Goal: Register for event/course

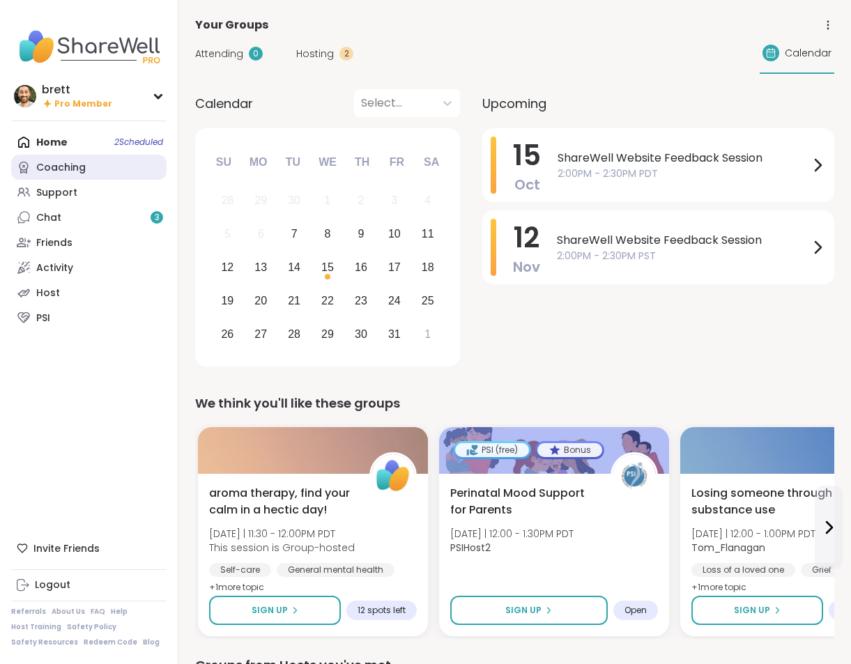
click at [64, 169] on div "Coaching" at bounding box center [60, 168] width 49 height 14
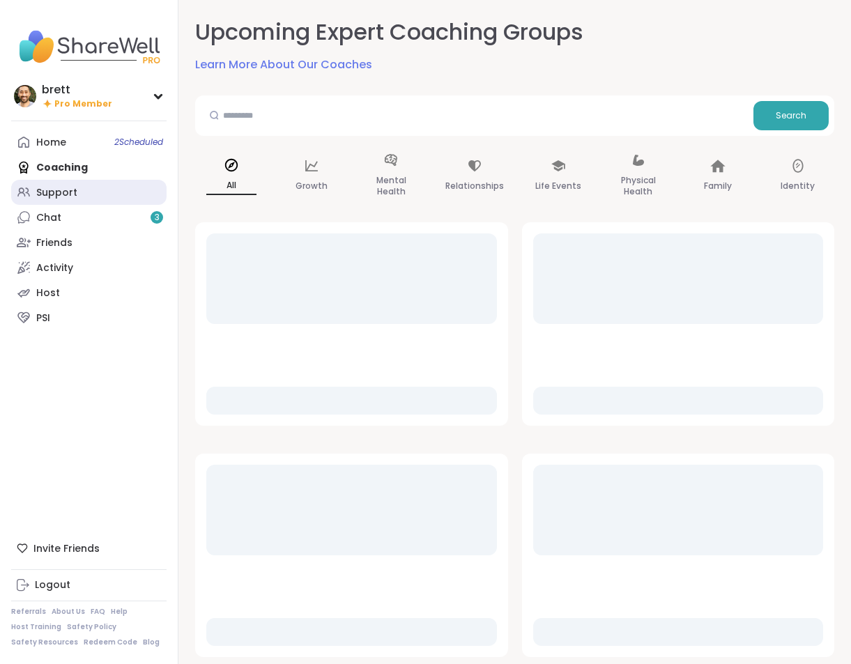
click at [66, 190] on div "Support" at bounding box center [56, 193] width 41 height 14
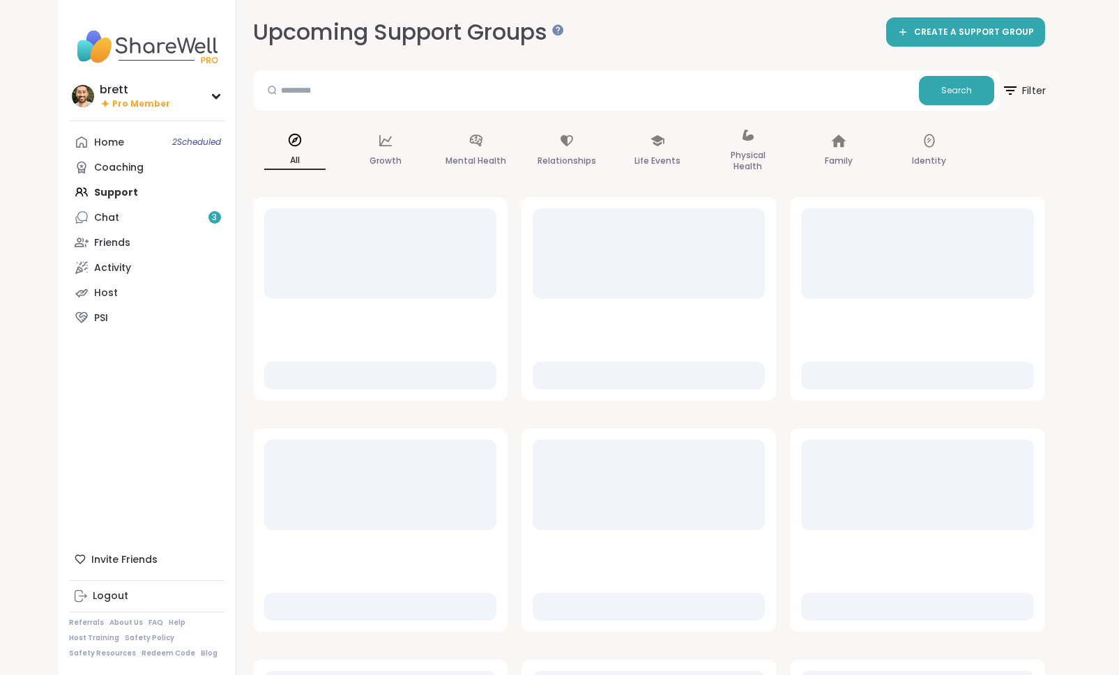
click at [850, 86] on span "Filter" at bounding box center [1023, 90] width 45 height 35
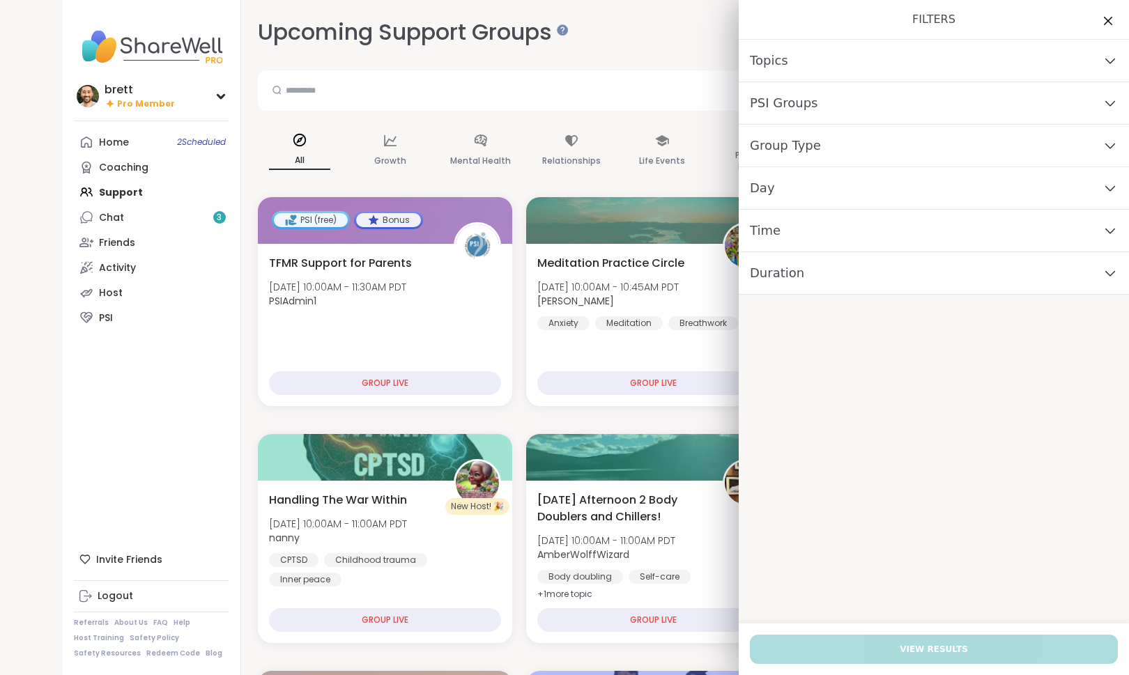
click at [850, 67] on div "Topics" at bounding box center [934, 61] width 390 height 43
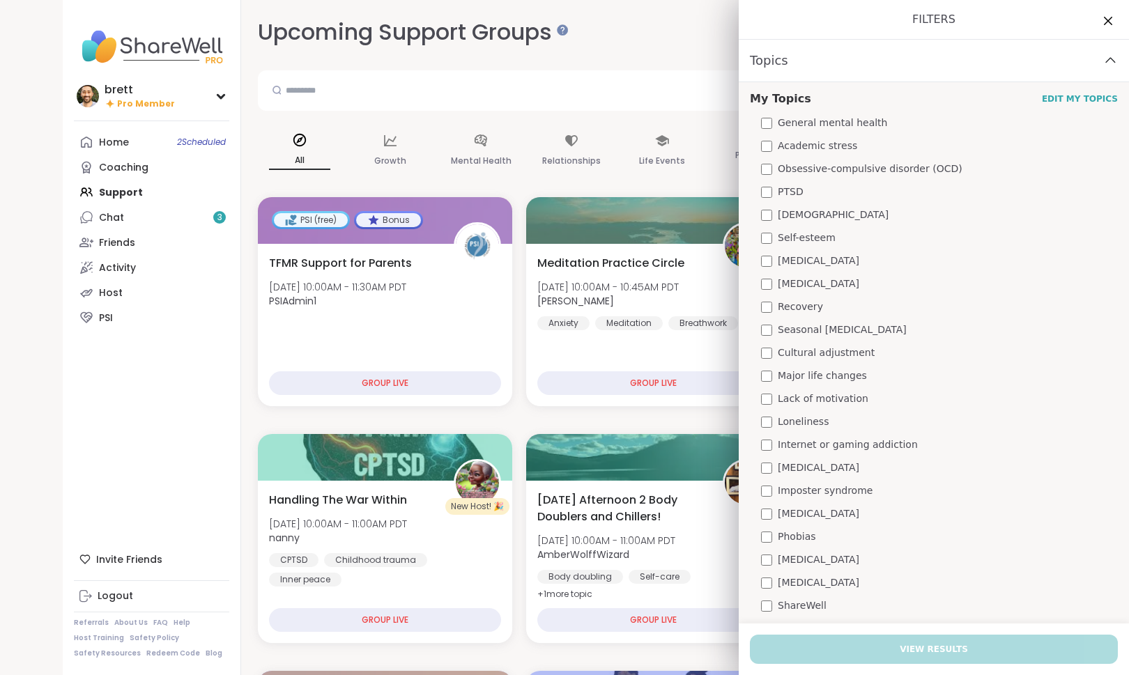
click at [850, 62] on div "Topics" at bounding box center [934, 61] width 390 height 43
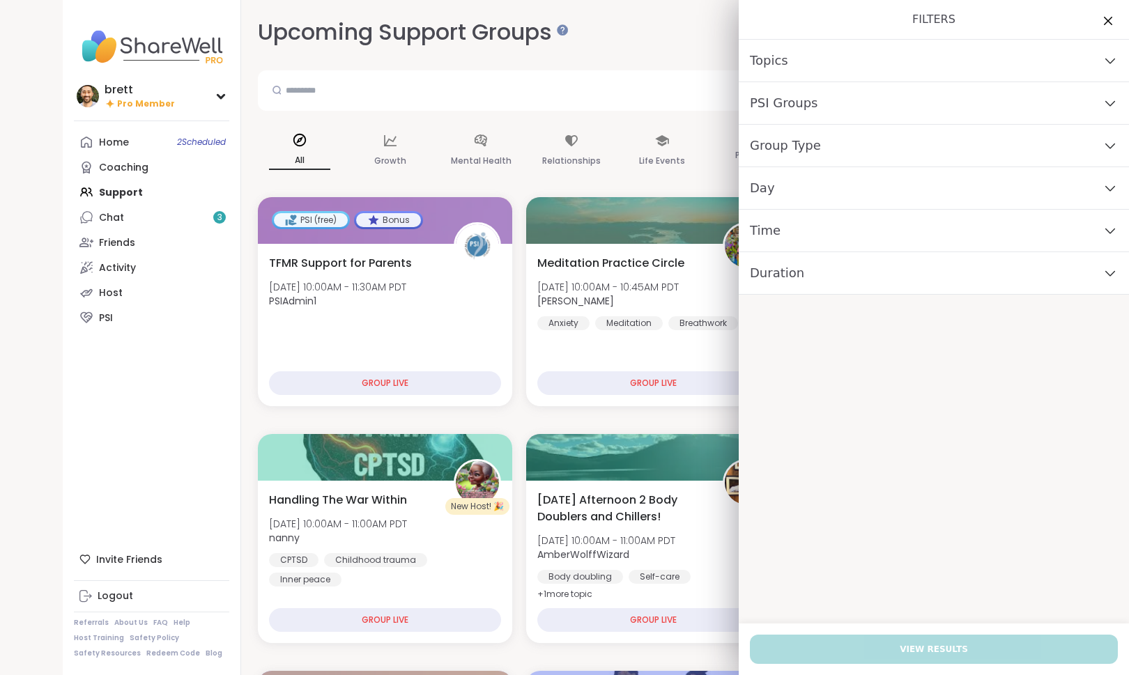
click at [840, 101] on div "PSI Groups" at bounding box center [934, 103] width 390 height 43
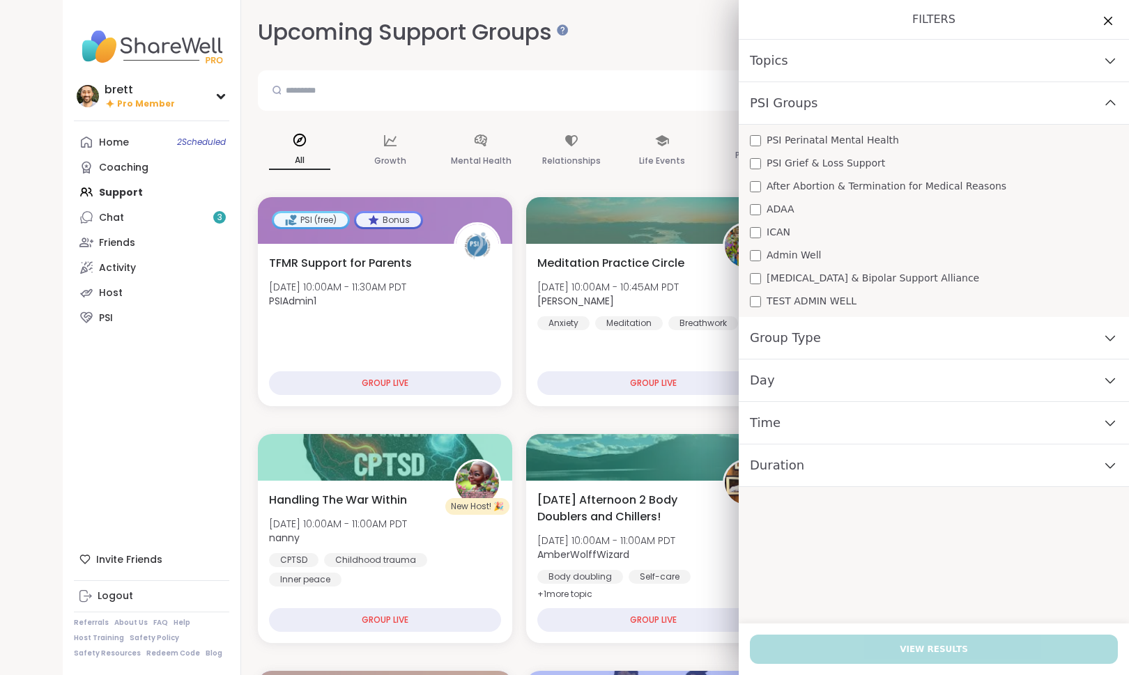
click at [839, 110] on div "PSI Groups" at bounding box center [934, 103] width 390 height 43
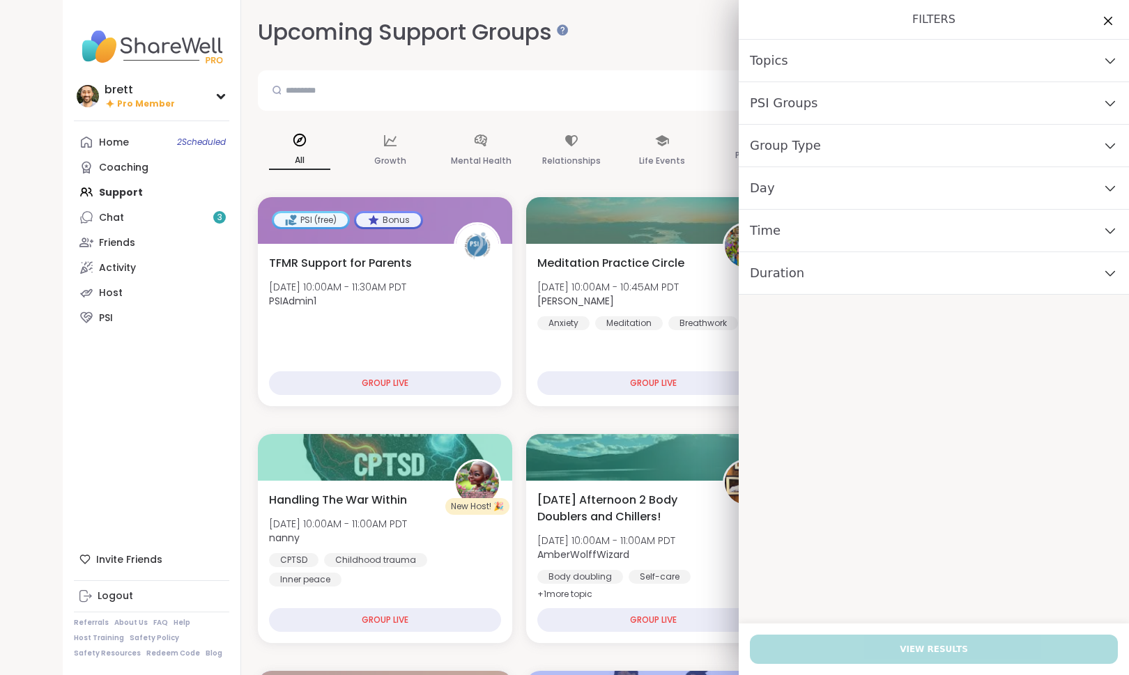
click at [834, 142] on div "Group Type" at bounding box center [934, 146] width 390 height 43
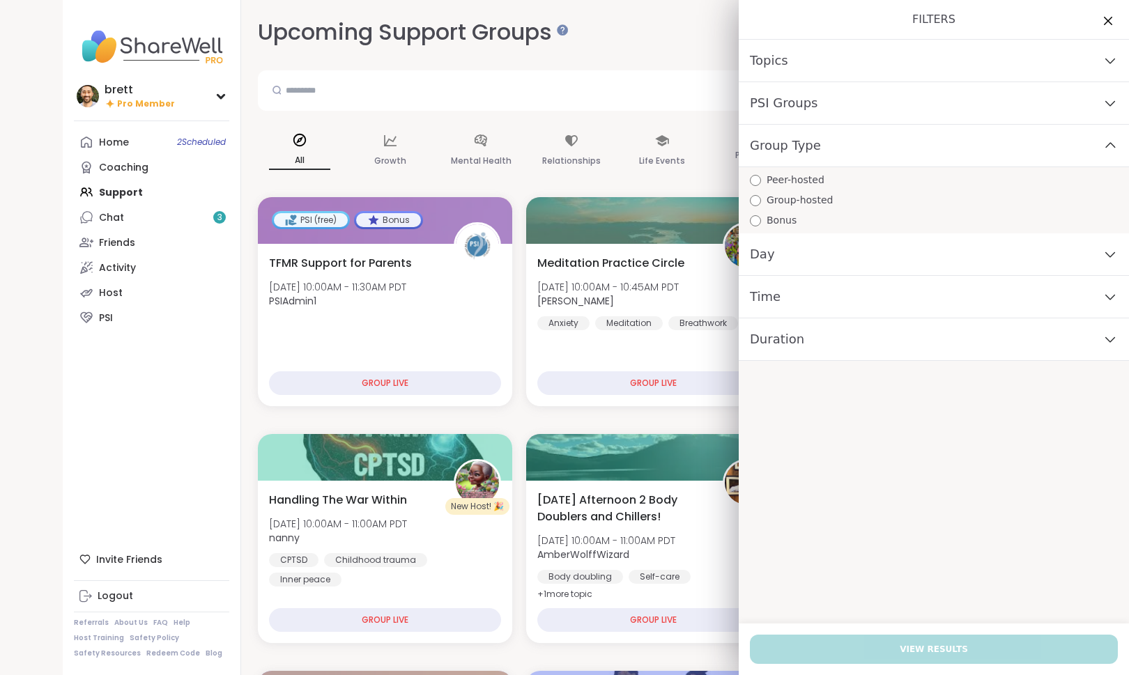
click at [833, 141] on div "Group Type" at bounding box center [934, 146] width 390 height 43
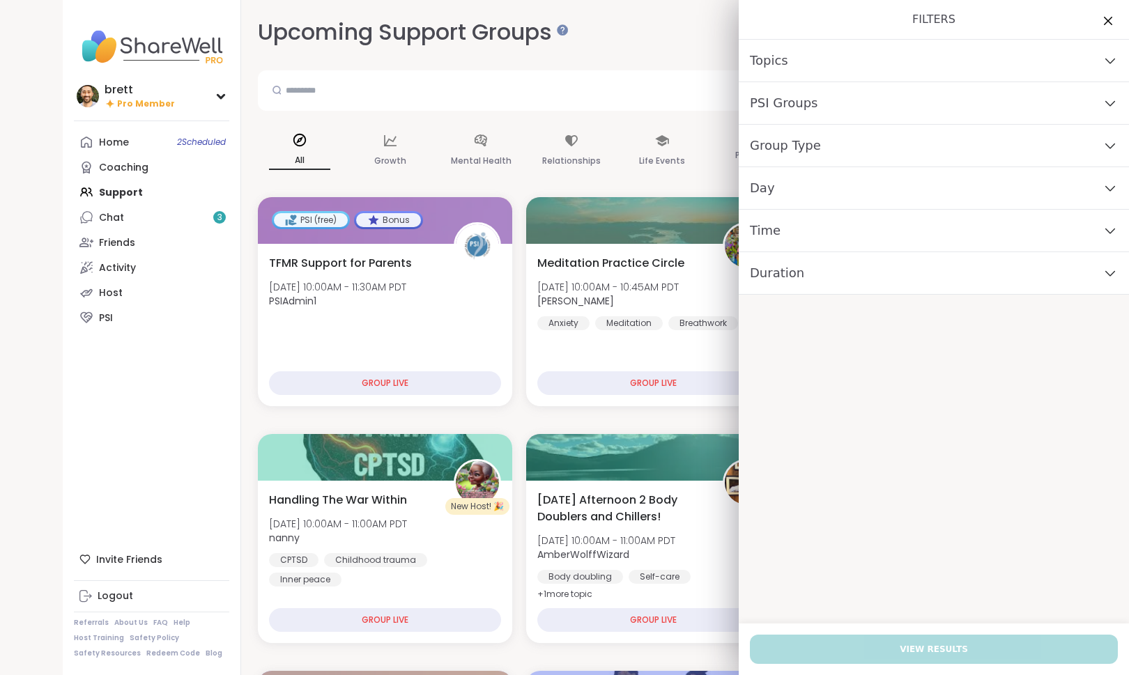
click at [827, 187] on div "Day" at bounding box center [934, 188] width 390 height 43
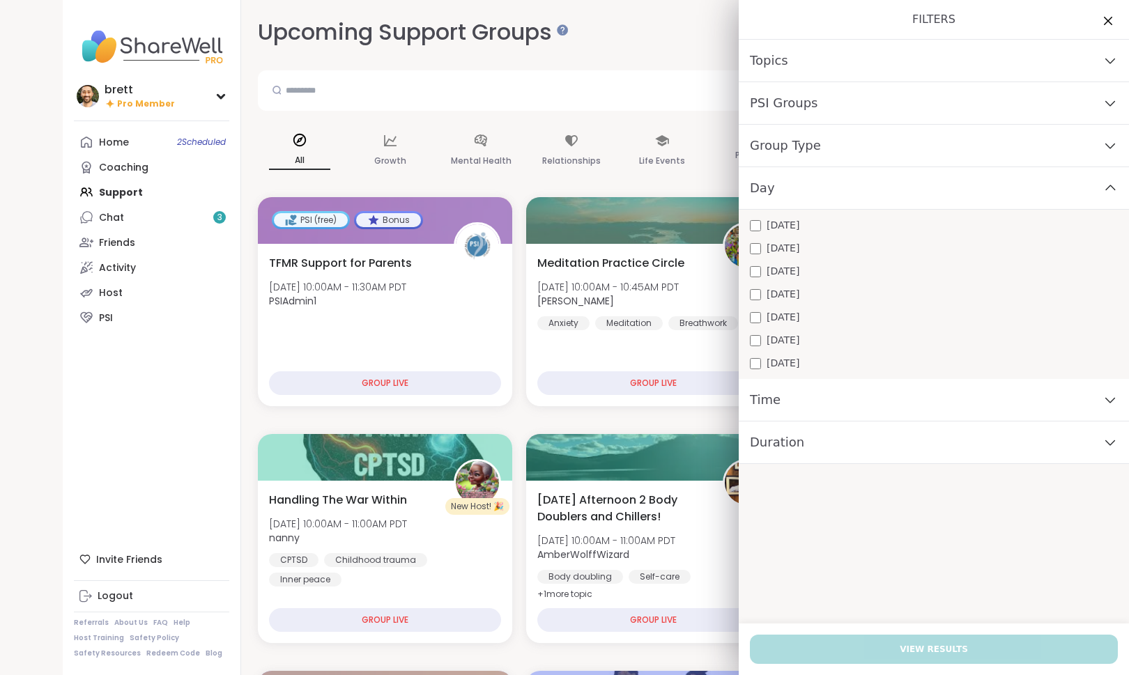
click at [826, 185] on div "Day" at bounding box center [934, 188] width 390 height 43
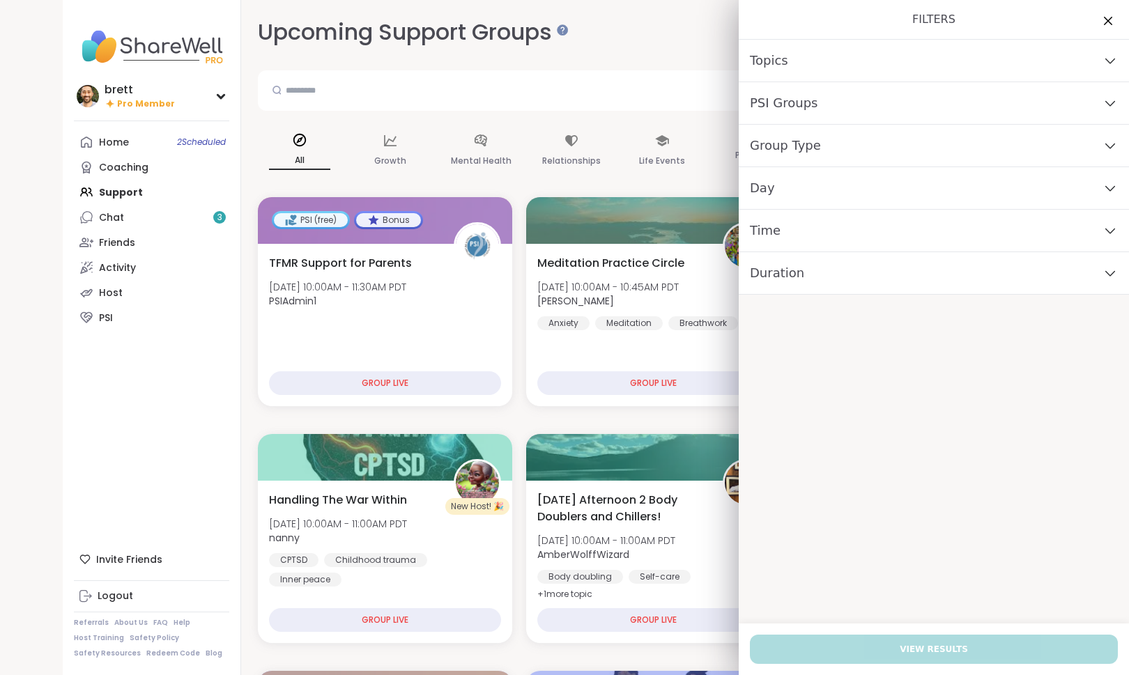
click at [813, 224] on div "Time" at bounding box center [934, 231] width 390 height 43
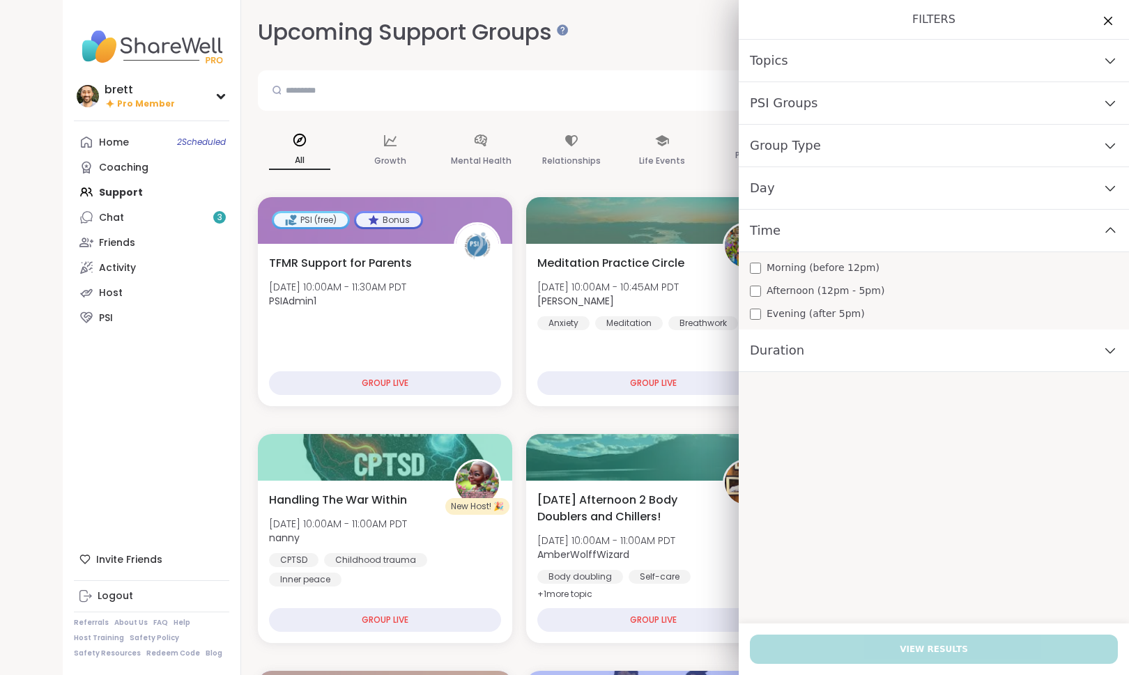
click at [824, 231] on div "Time" at bounding box center [934, 231] width 390 height 43
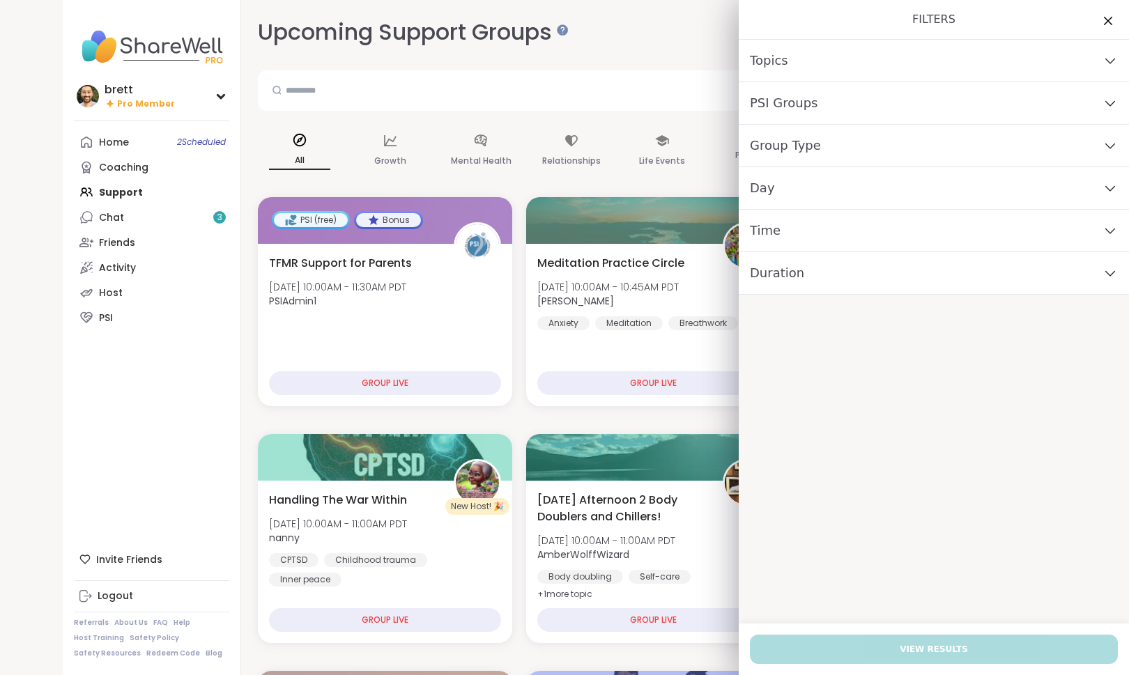
click at [830, 270] on div "Duration" at bounding box center [934, 273] width 390 height 43
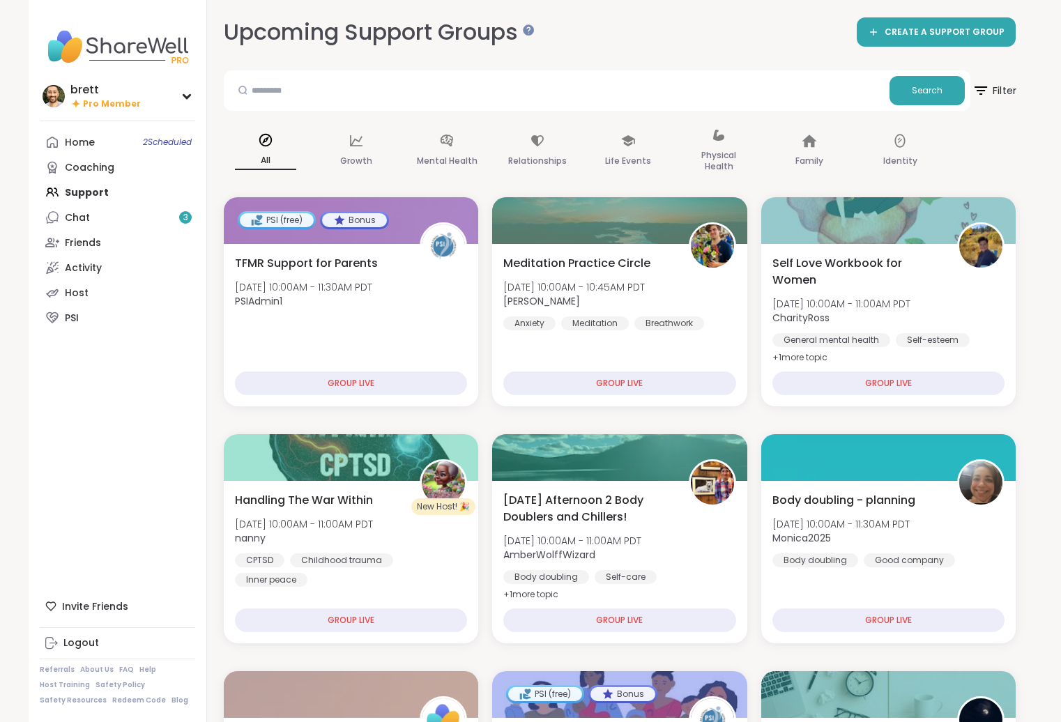
click at [850, 79] on span "Filter" at bounding box center [994, 90] width 45 height 35
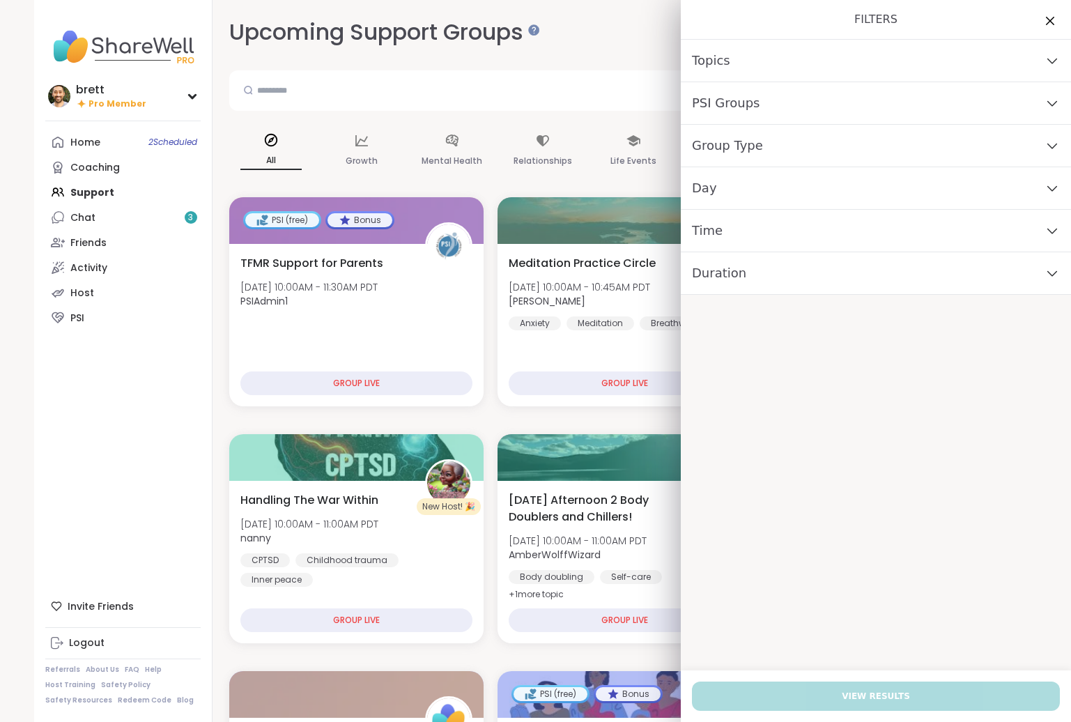
drag, startPoint x: 493, startPoint y: 111, endPoint x: 545, endPoint y: 105, distance: 52.7
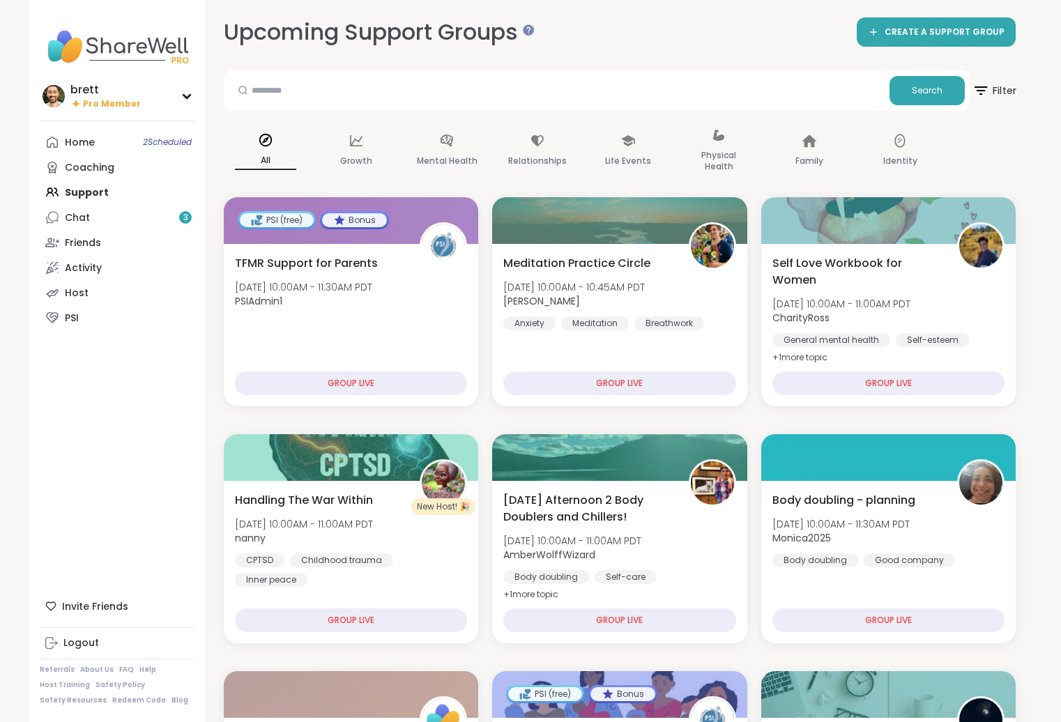
click at [850, 91] on span "Filter" at bounding box center [994, 90] width 45 height 35
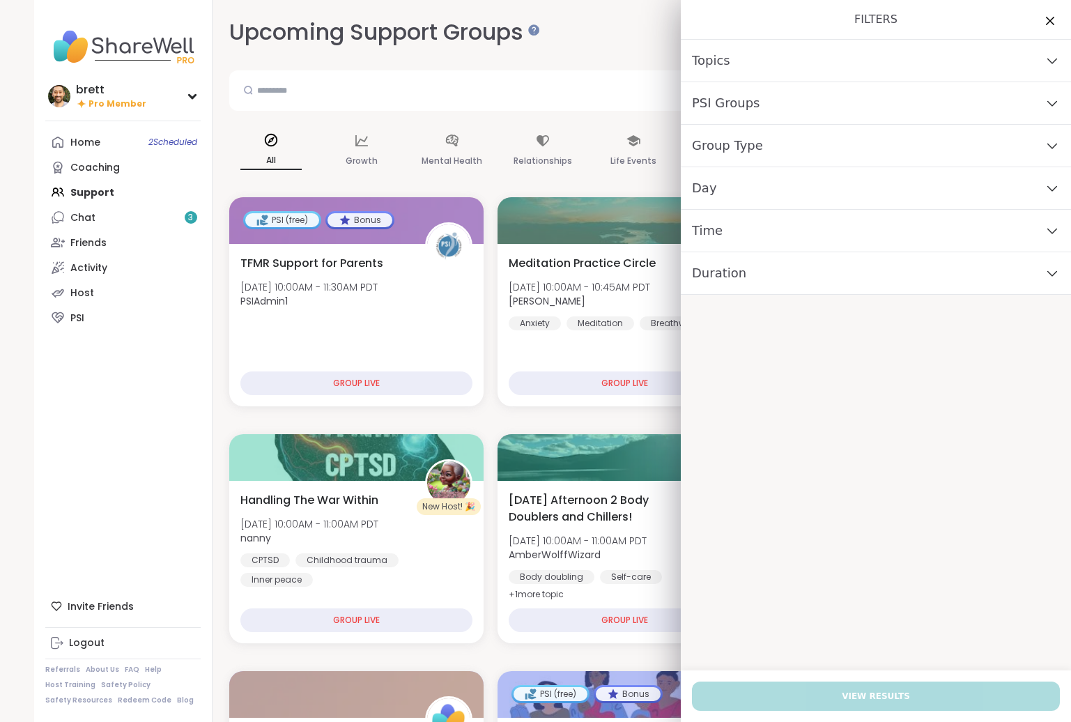
click at [736, 266] on div "Duration" at bounding box center [876, 273] width 390 height 43
click at [731, 238] on div "Time" at bounding box center [876, 231] width 390 height 43
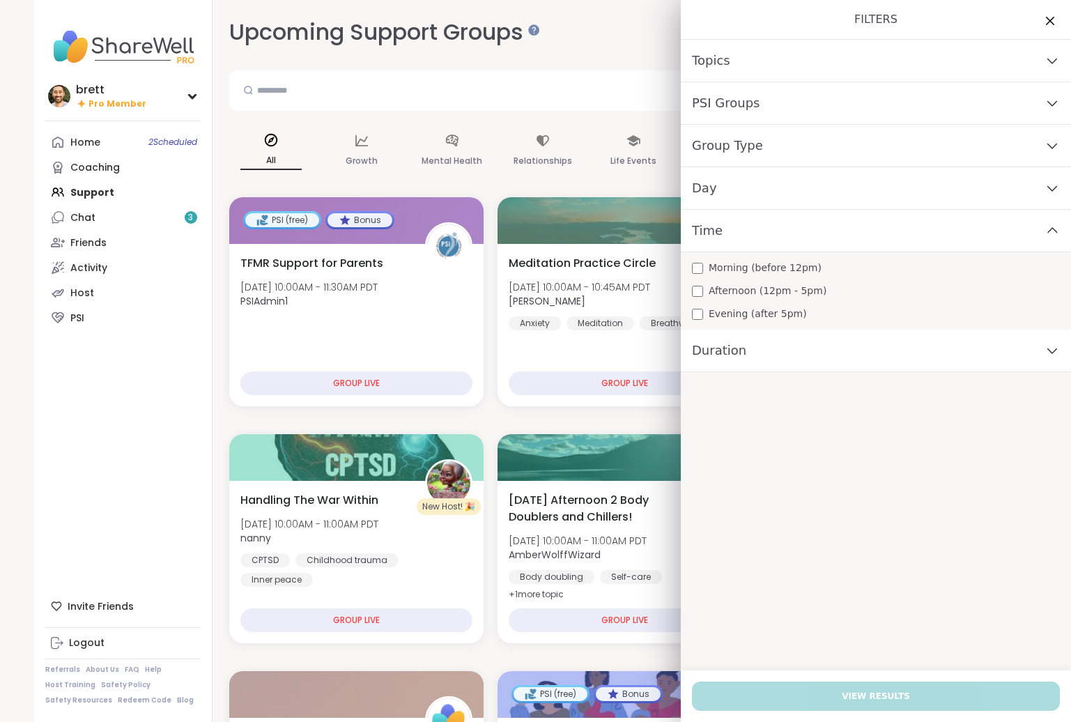
click at [750, 189] on div "Day" at bounding box center [876, 188] width 390 height 43
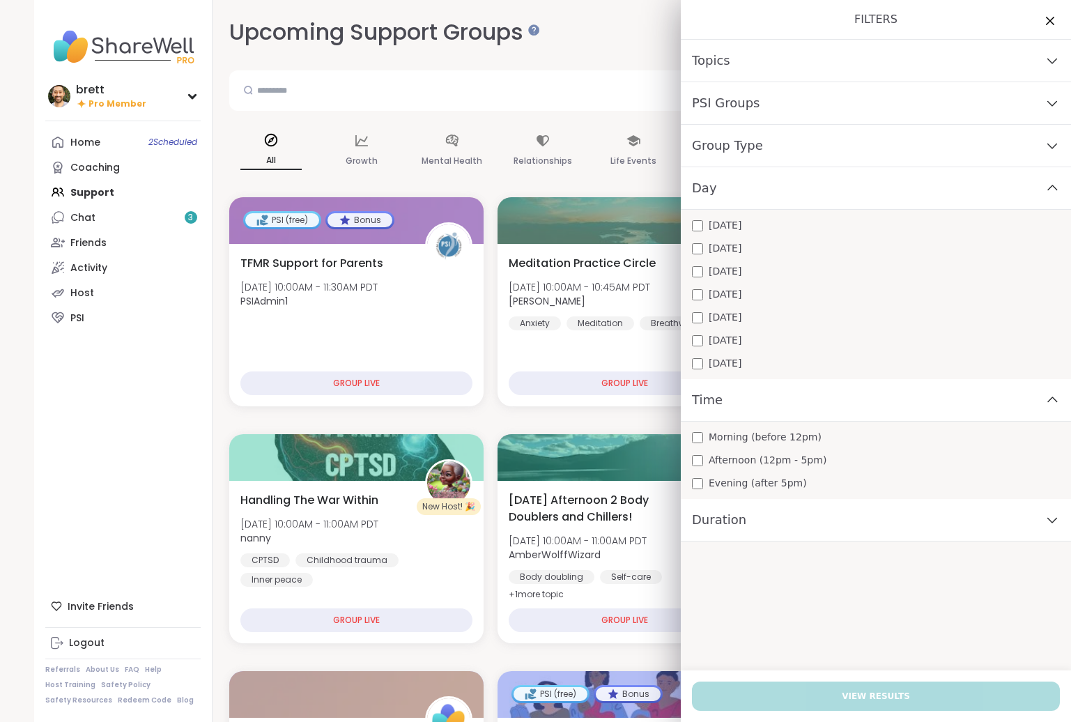
click at [726, 147] on span "Group Type" at bounding box center [727, 146] width 71 height 20
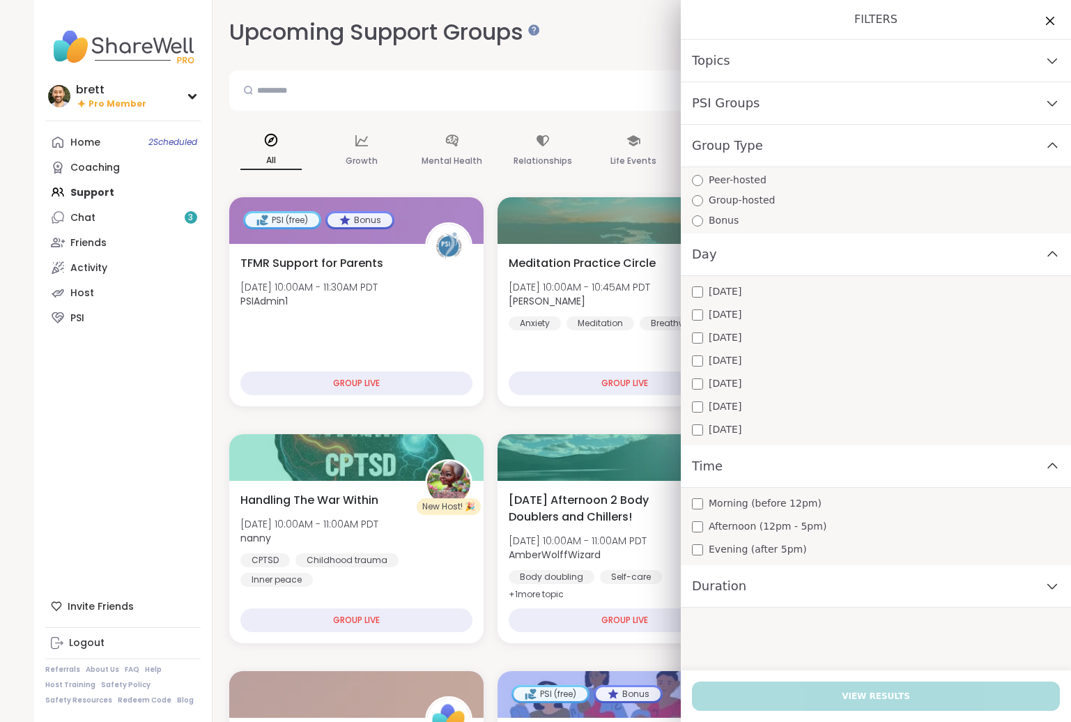
click at [800, 64] on div "Topics" at bounding box center [876, 61] width 390 height 43
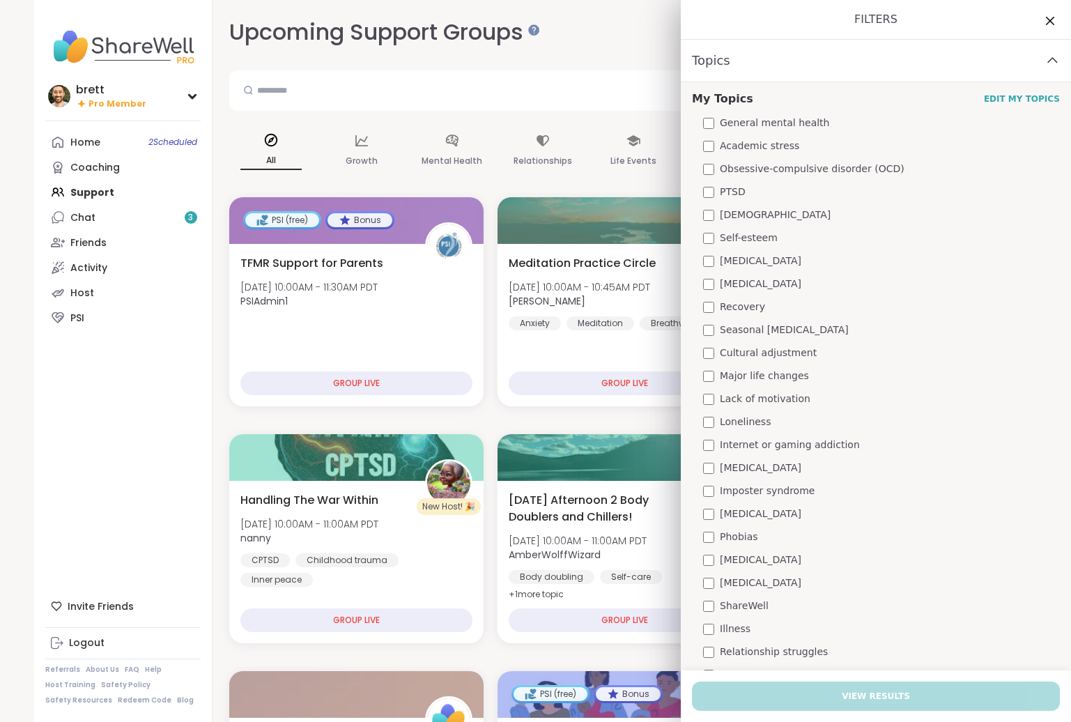
click at [726, 55] on div "Topics" at bounding box center [876, 61] width 390 height 43
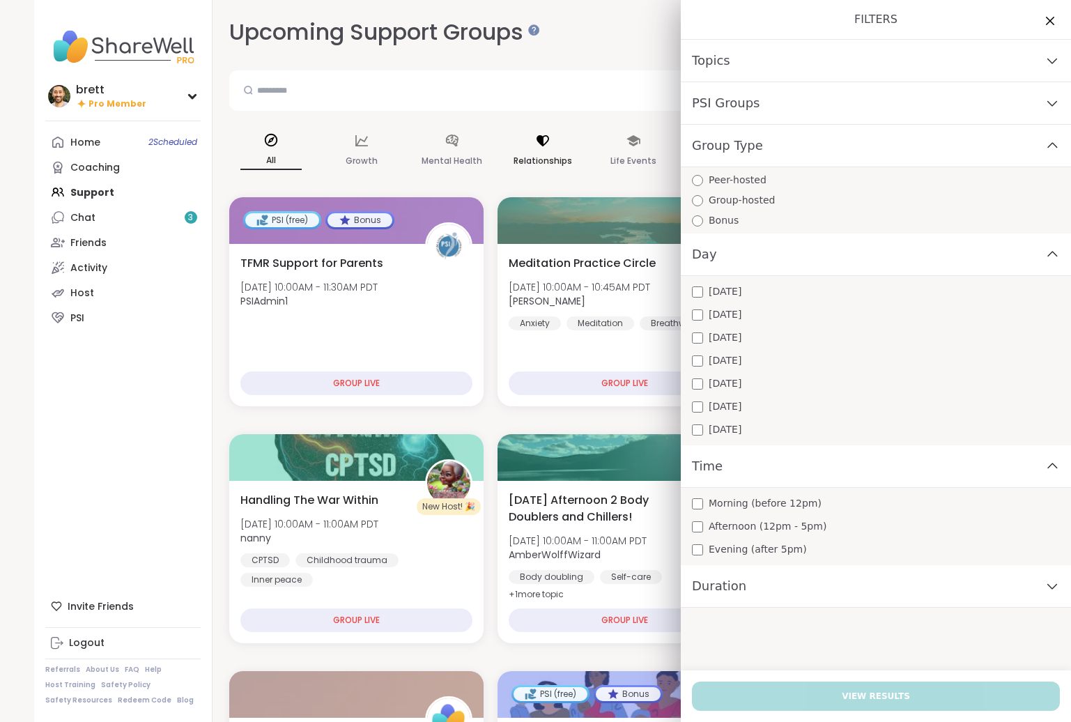
click at [526, 178] on div "Relationships" at bounding box center [543, 151] width 84 height 70
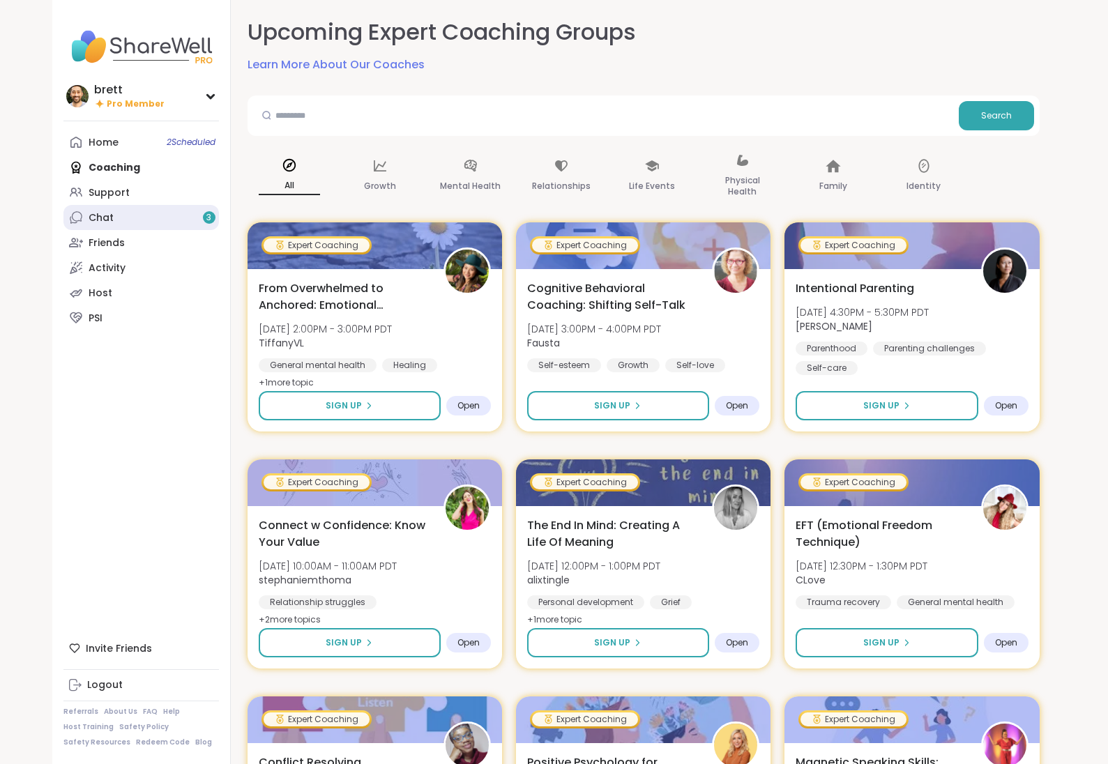
click at [121, 220] on link "Chat 3" at bounding box center [140, 217] width 155 height 25
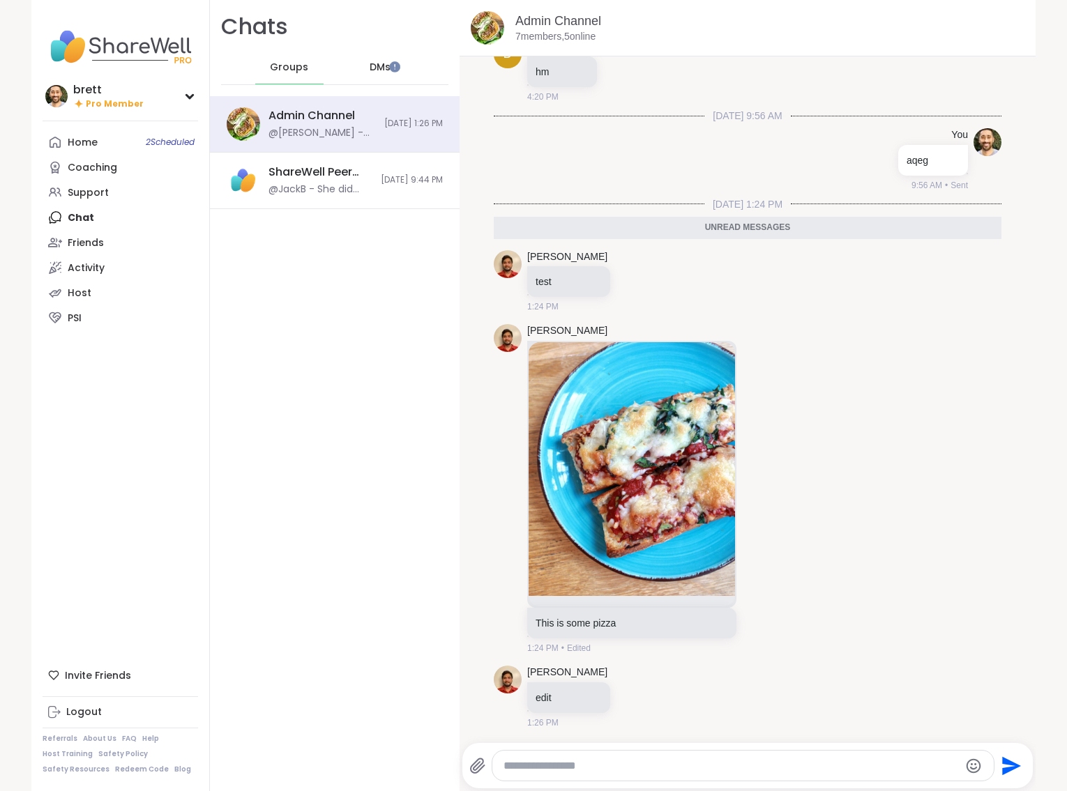
click at [719, 767] on textarea "Type your message" at bounding box center [730, 766] width 455 height 14
type textarea "**********"
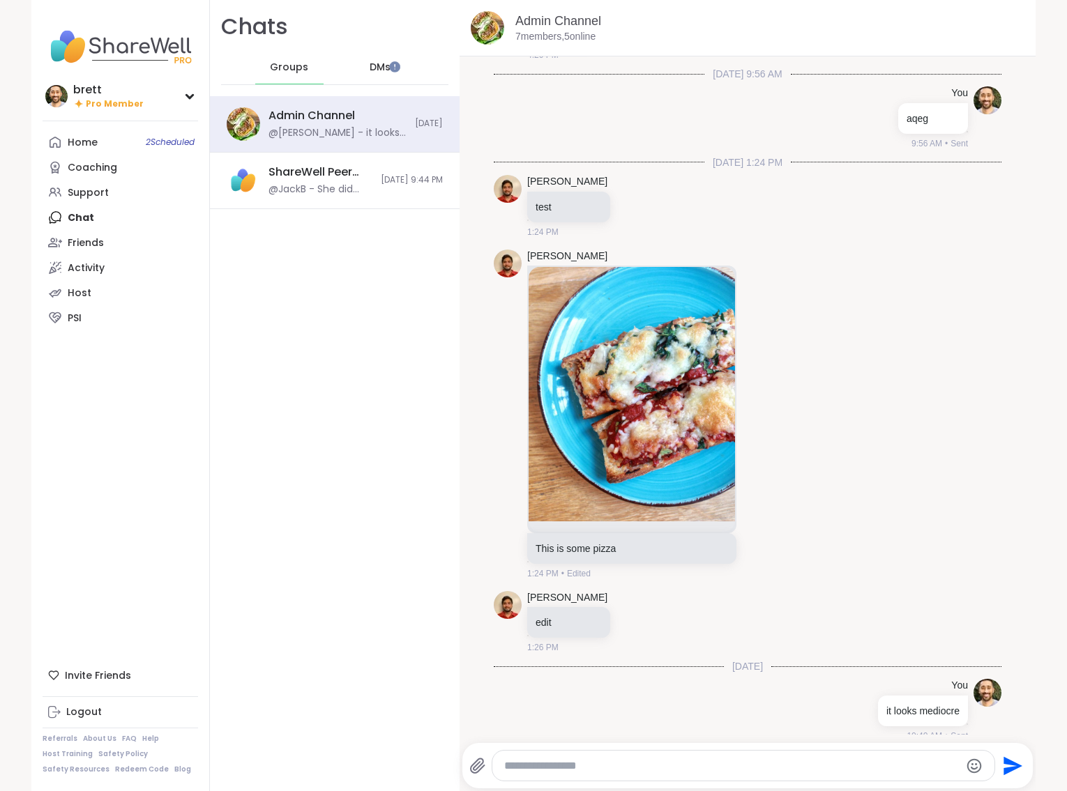
scroll to position [12170, 0]
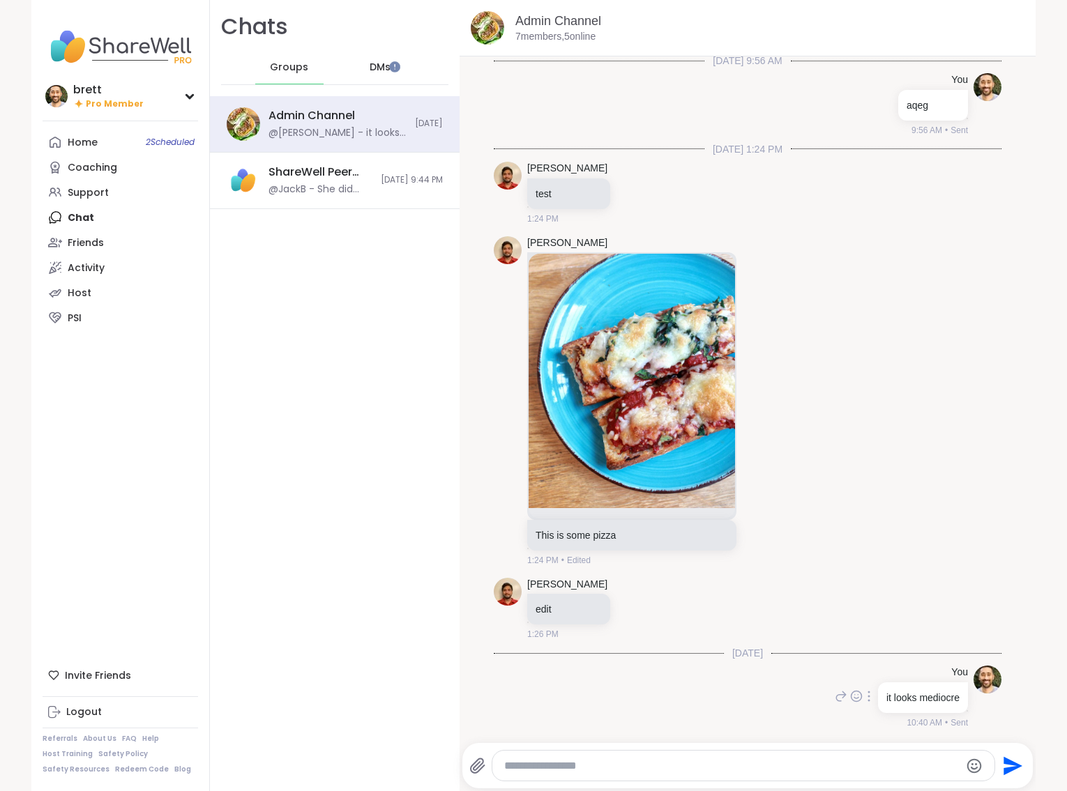
click at [867, 692] on icon at bounding box center [868, 696] width 3 height 11
click at [885, 715] on icon at bounding box center [886, 714] width 3 height 3
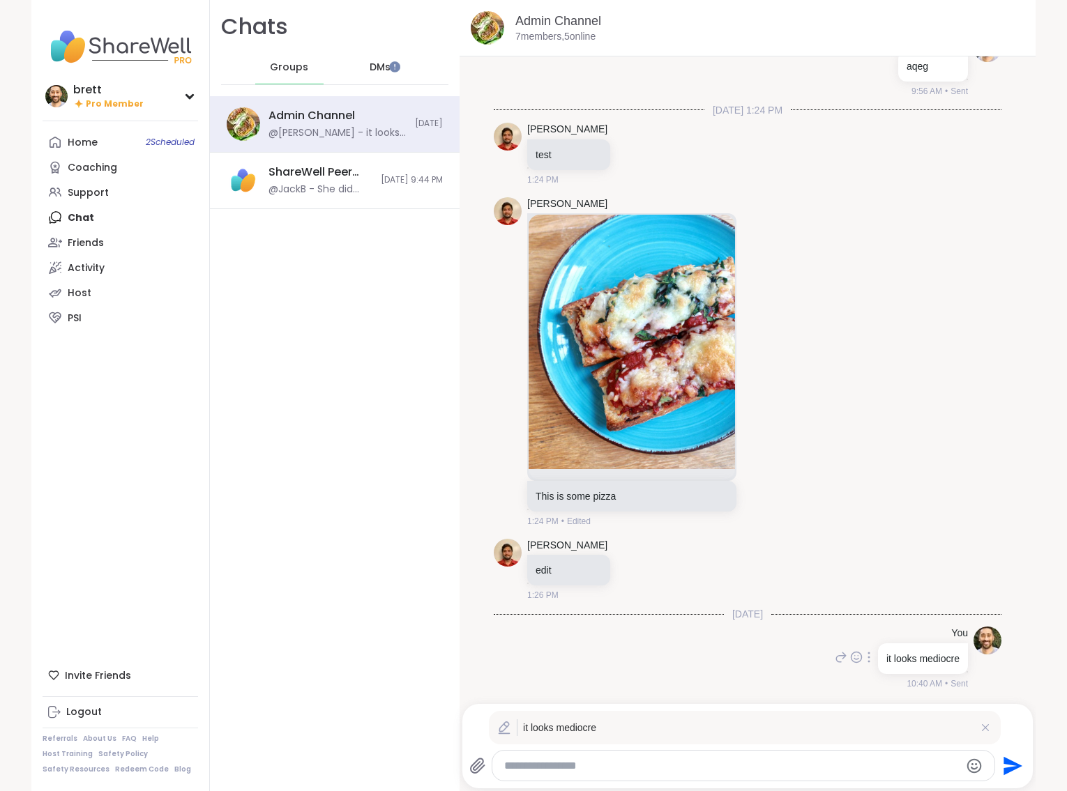
scroll to position [12204, 0]
click at [540, 763] on textarea "**********" at bounding box center [731, 766] width 455 height 14
type textarea "**********"
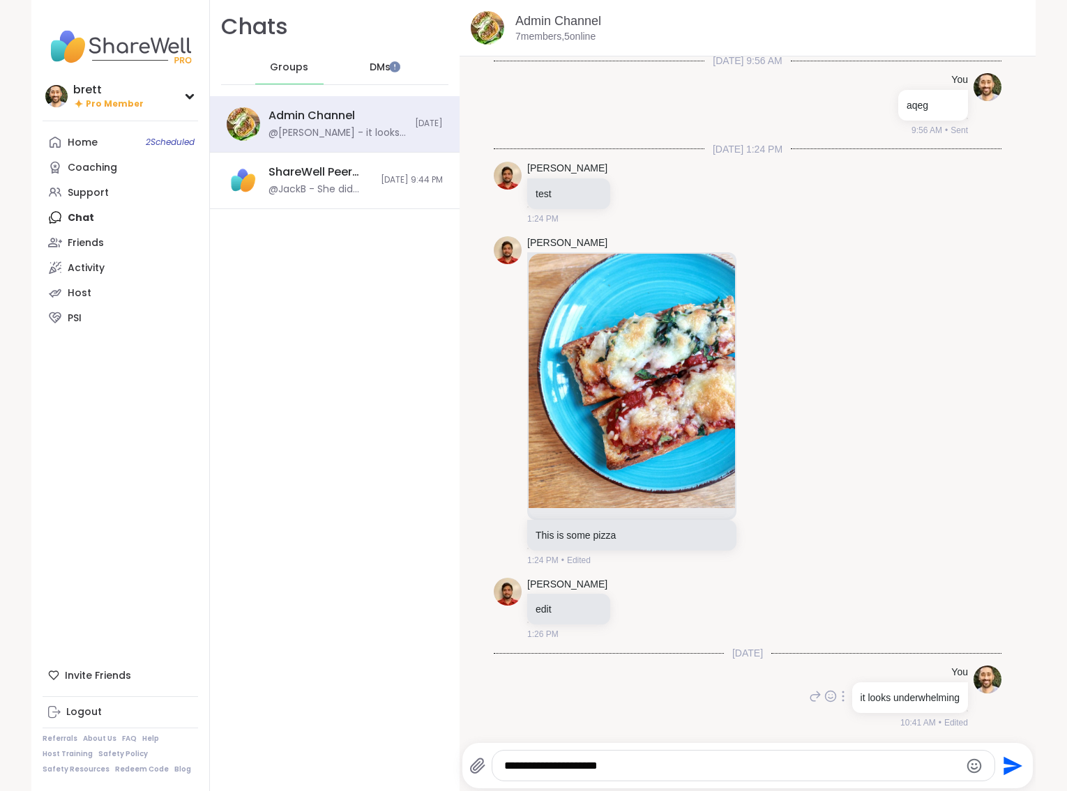
scroll to position [12170, 0]
type textarea "****"
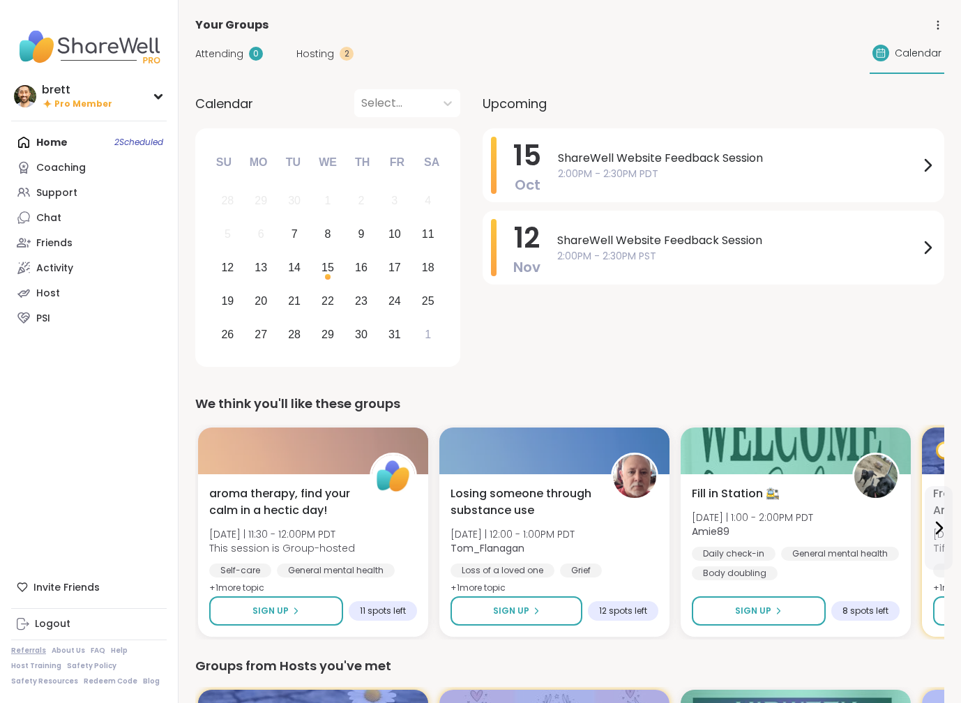
click at [31, 523] on link "Referrals" at bounding box center [28, 651] width 35 height 10
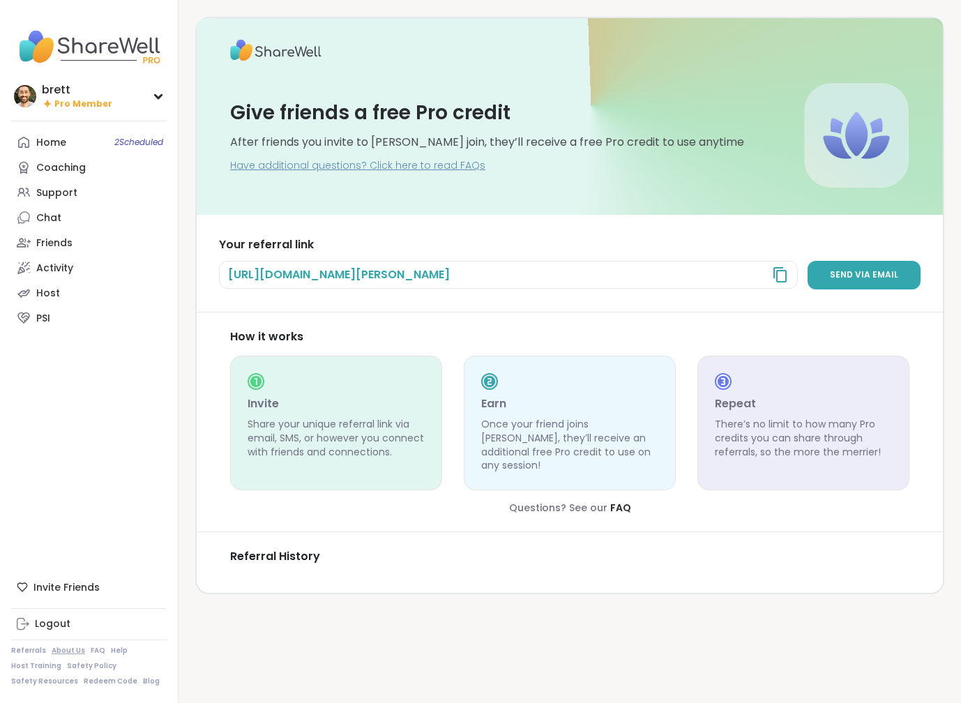
click at [59, 523] on link "About Us" at bounding box center [68, 651] width 33 height 10
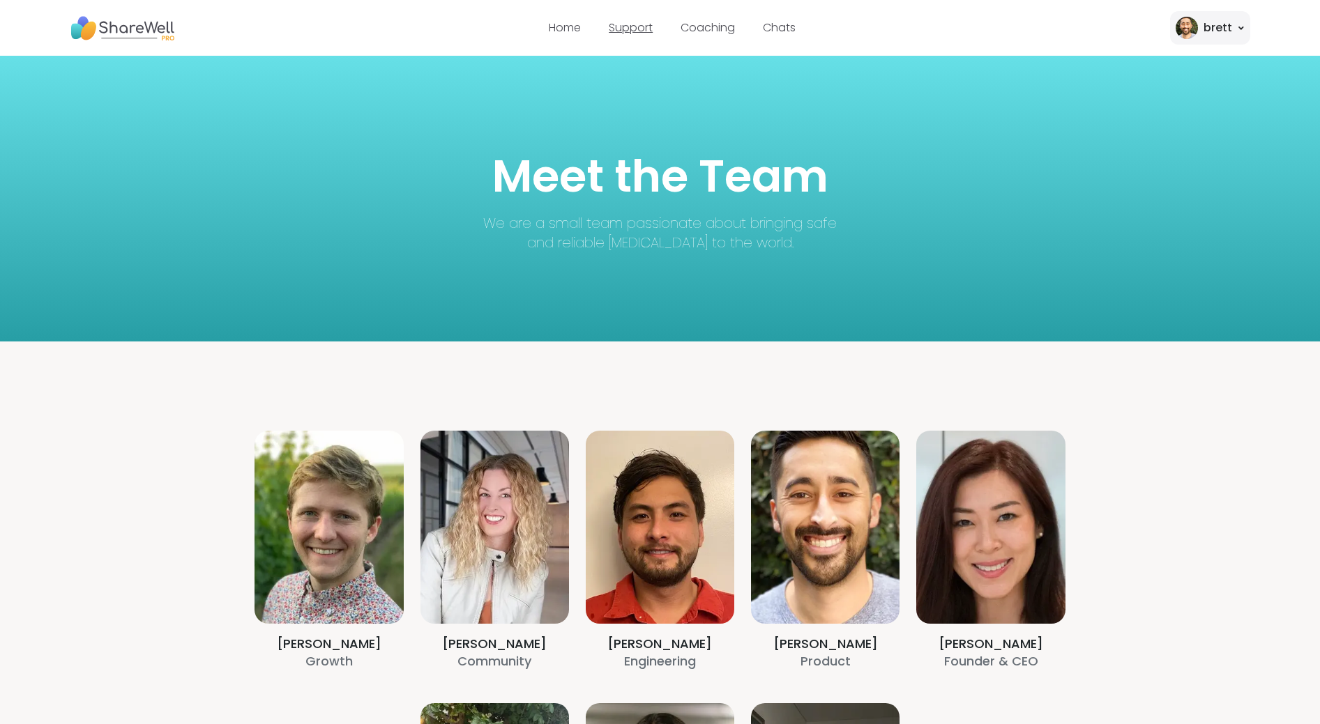
click at [623, 24] on link "Support" at bounding box center [631, 28] width 44 height 16
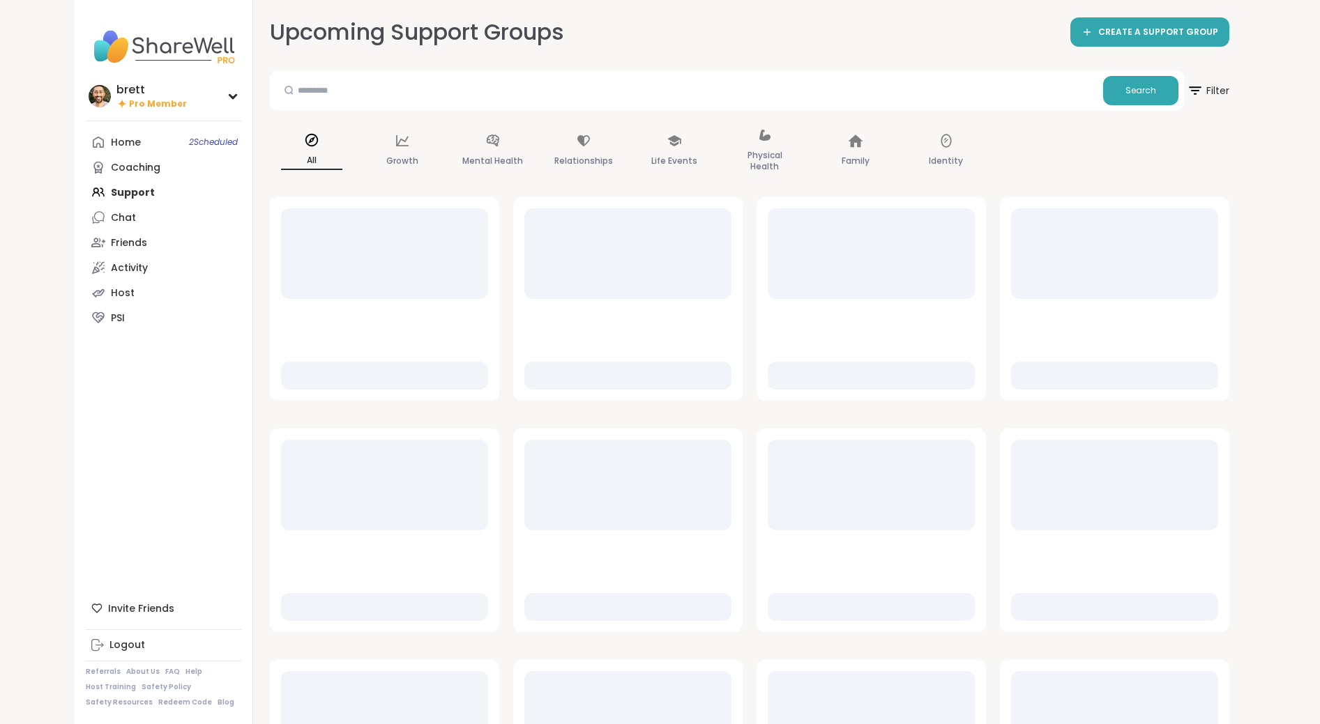
click at [132, 49] on img at bounding box center [163, 46] width 155 height 49
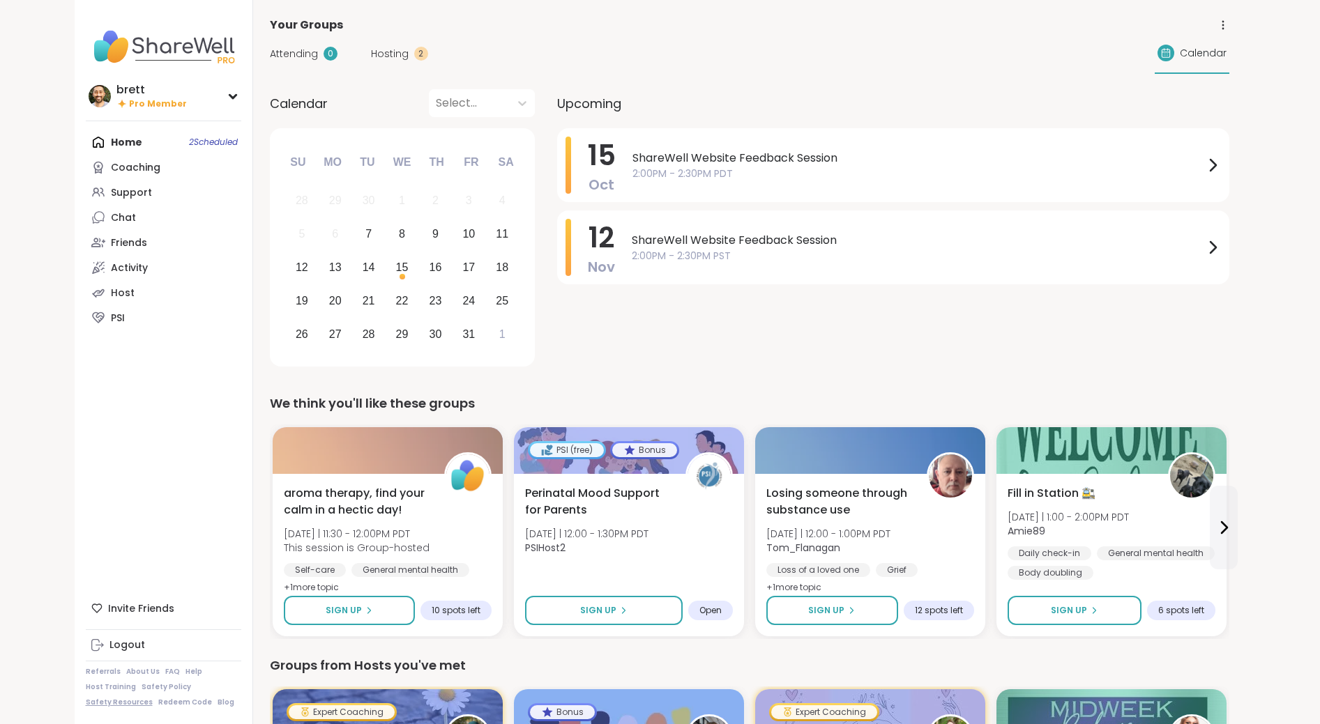
click at [100, 523] on link "Safety Resources" at bounding box center [119, 703] width 67 height 10
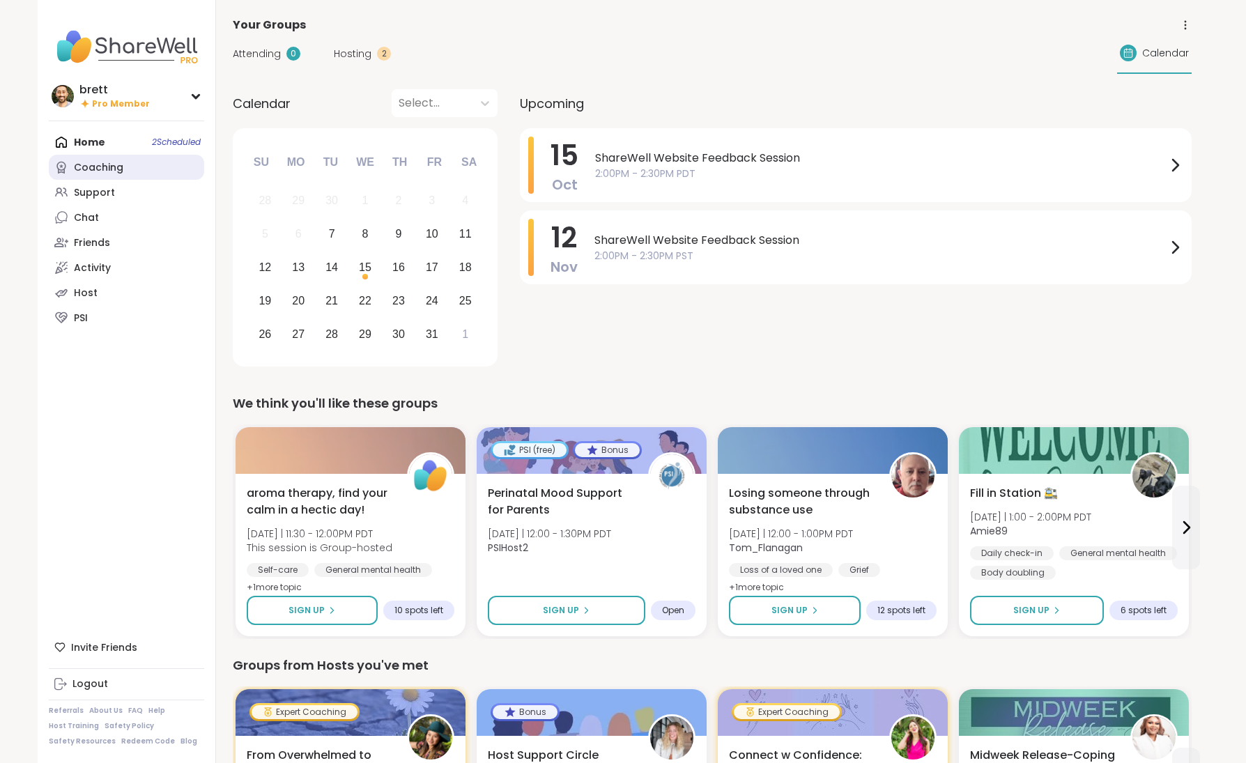
click at [83, 177] on link "Coaching" at bounding box center [126, 167] width 155 height 25
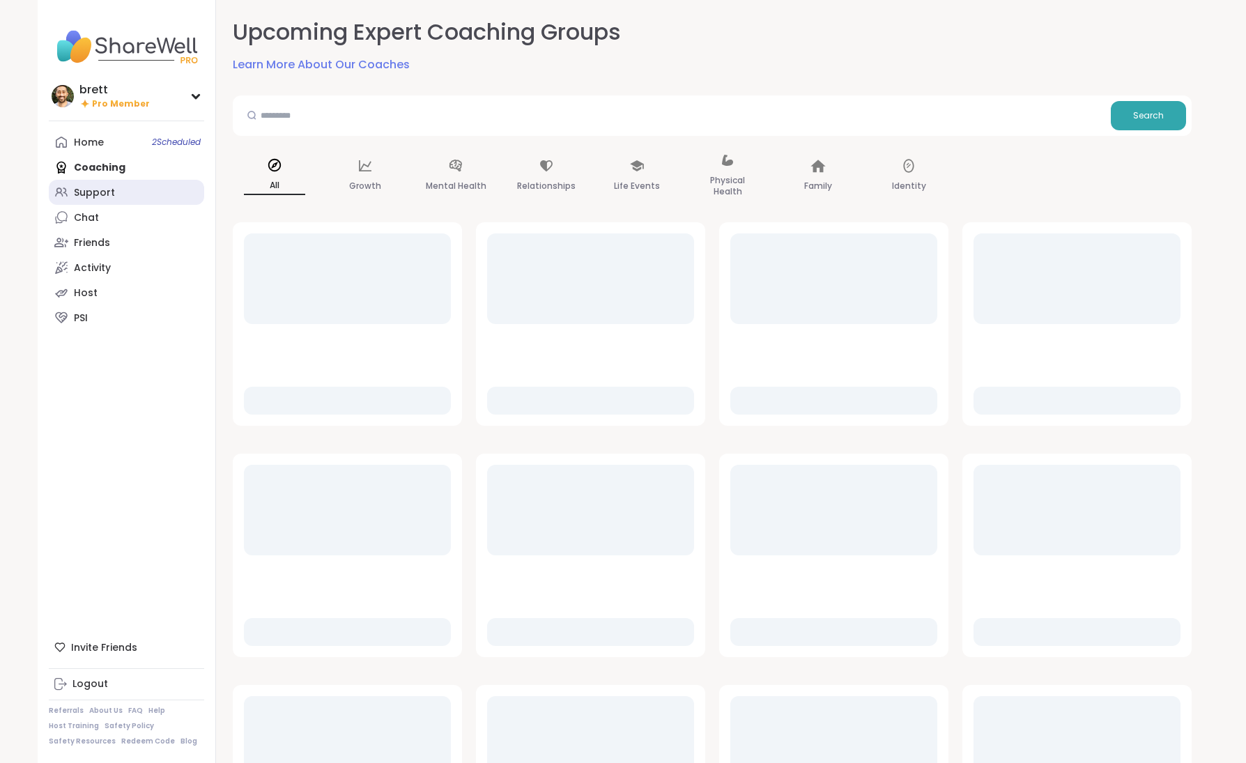
click at [91, 192] on div "Support" at bounding box center [94, 193] width 41 height 14
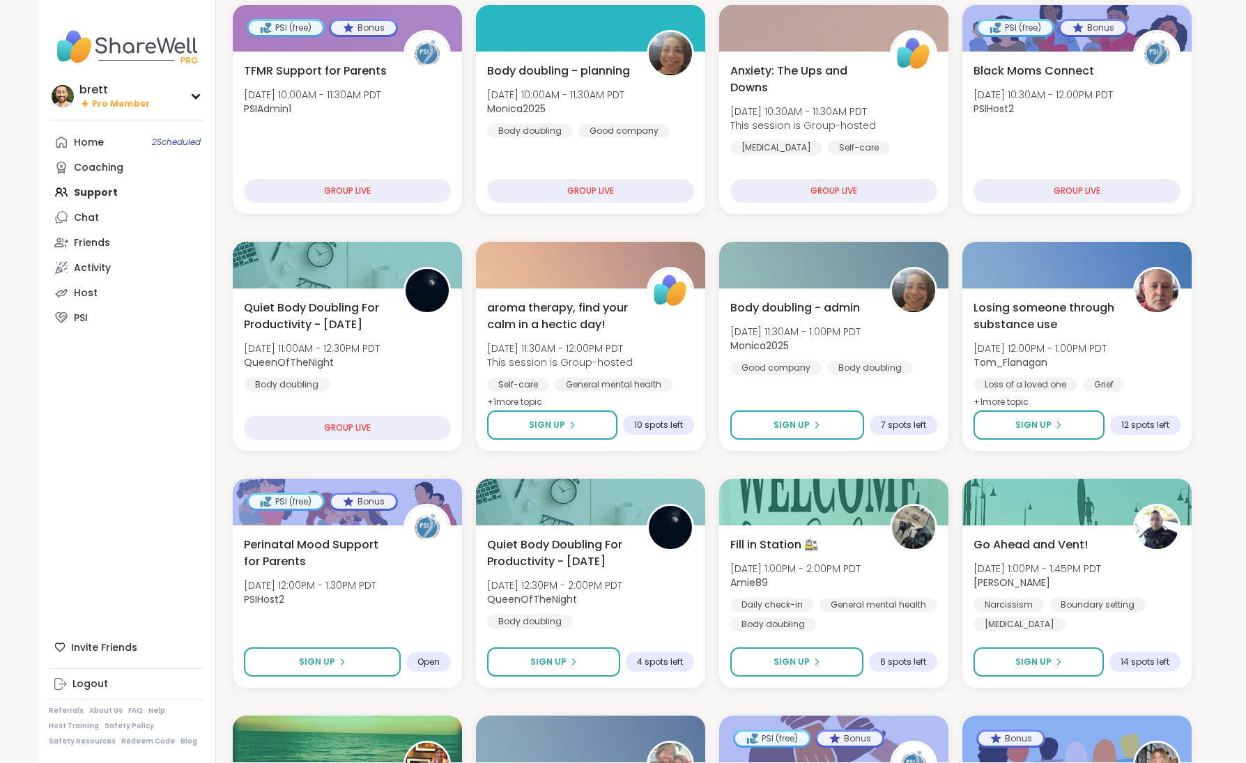
scroll to position [281, 0]
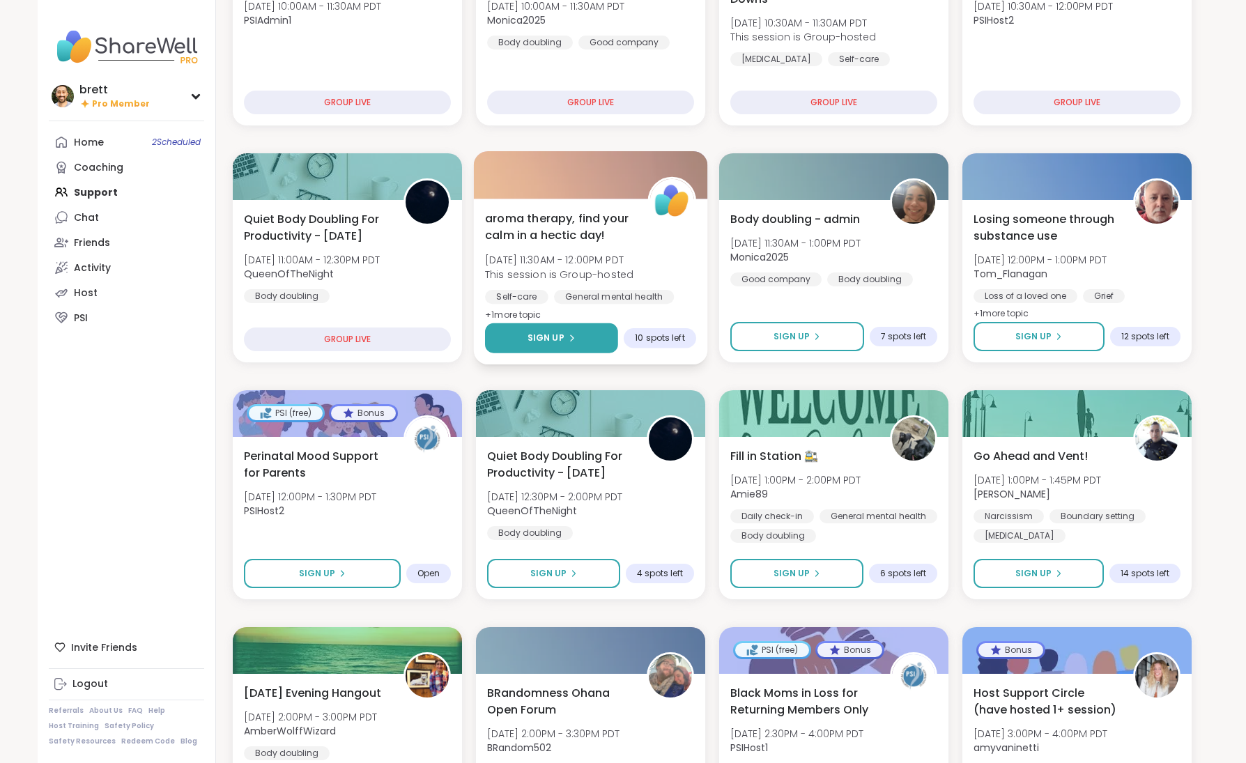
click at [540, 340] on span "Sign Up" at bounding box center [546, 338] width 37 height 13
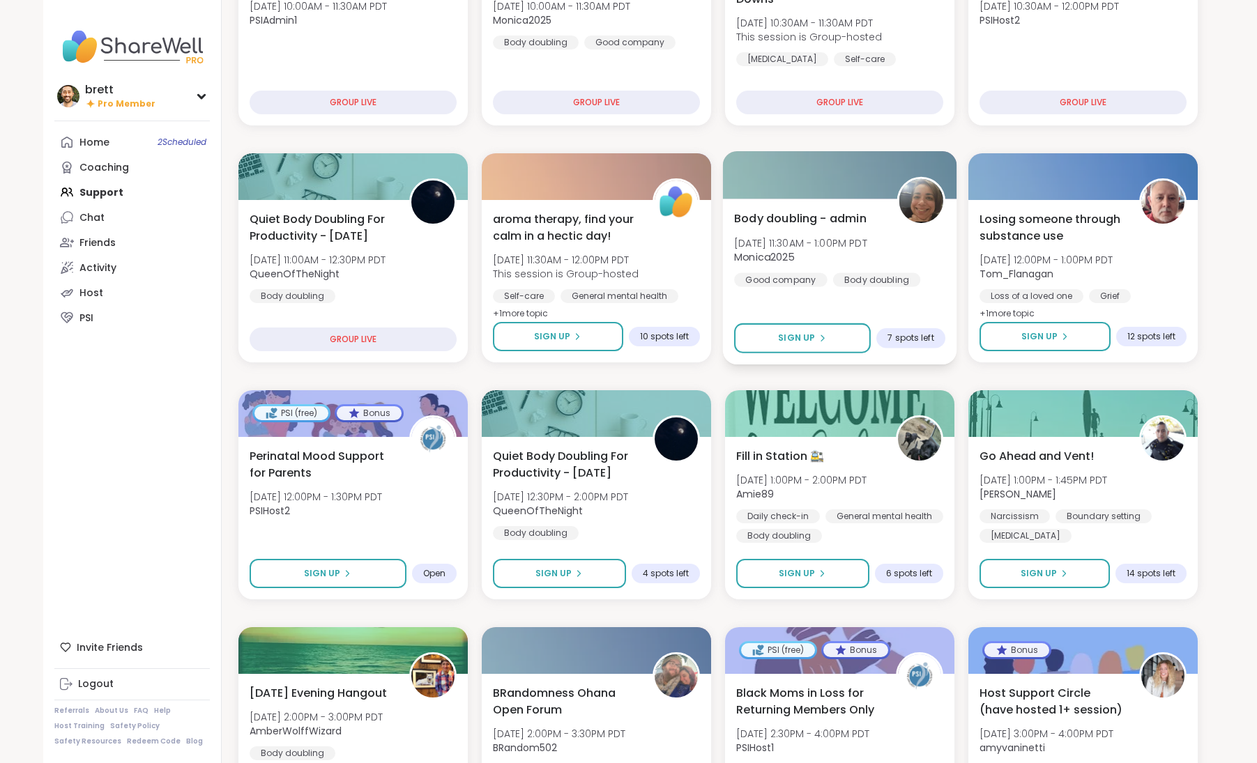
drag, startPoint x: 811, startPoint y: 268, endPoint x: 398, endPoint y: 273, distance: 412.7
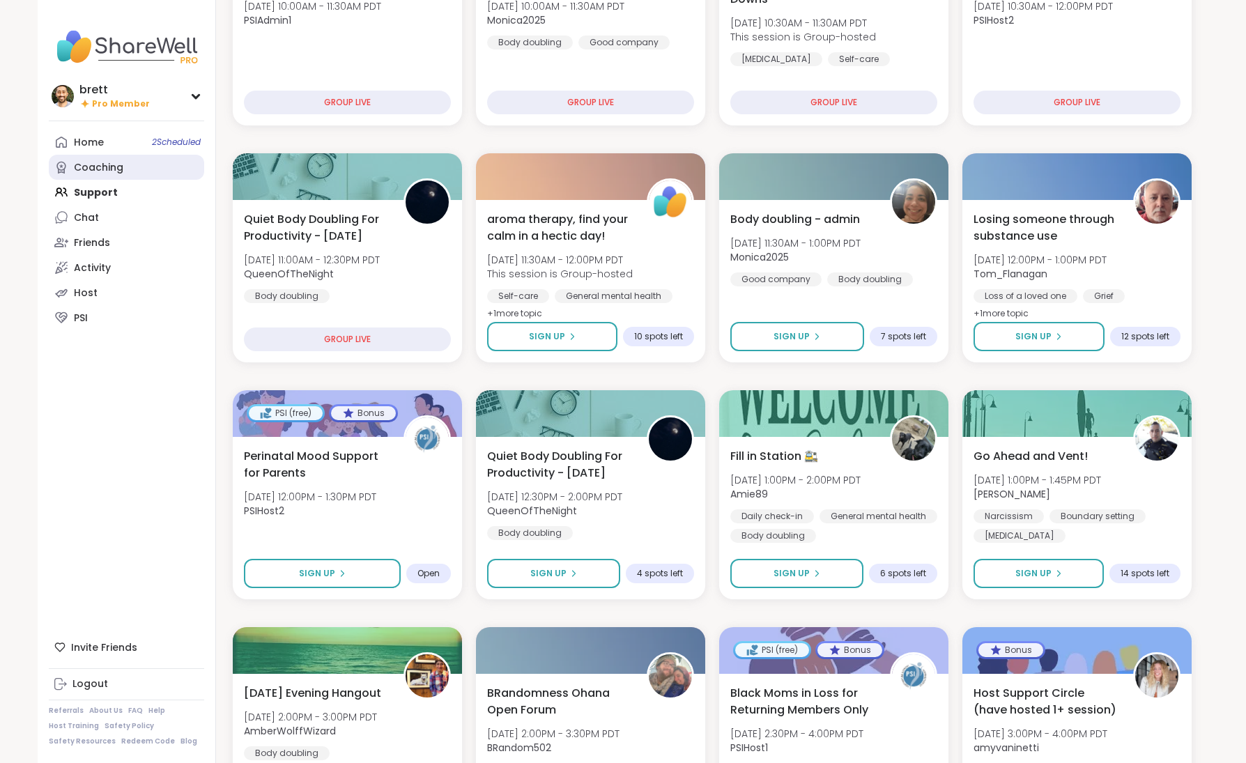
click at [84, 164] on div "Coaching" at bounding box center [98, 168] width 49 height 14
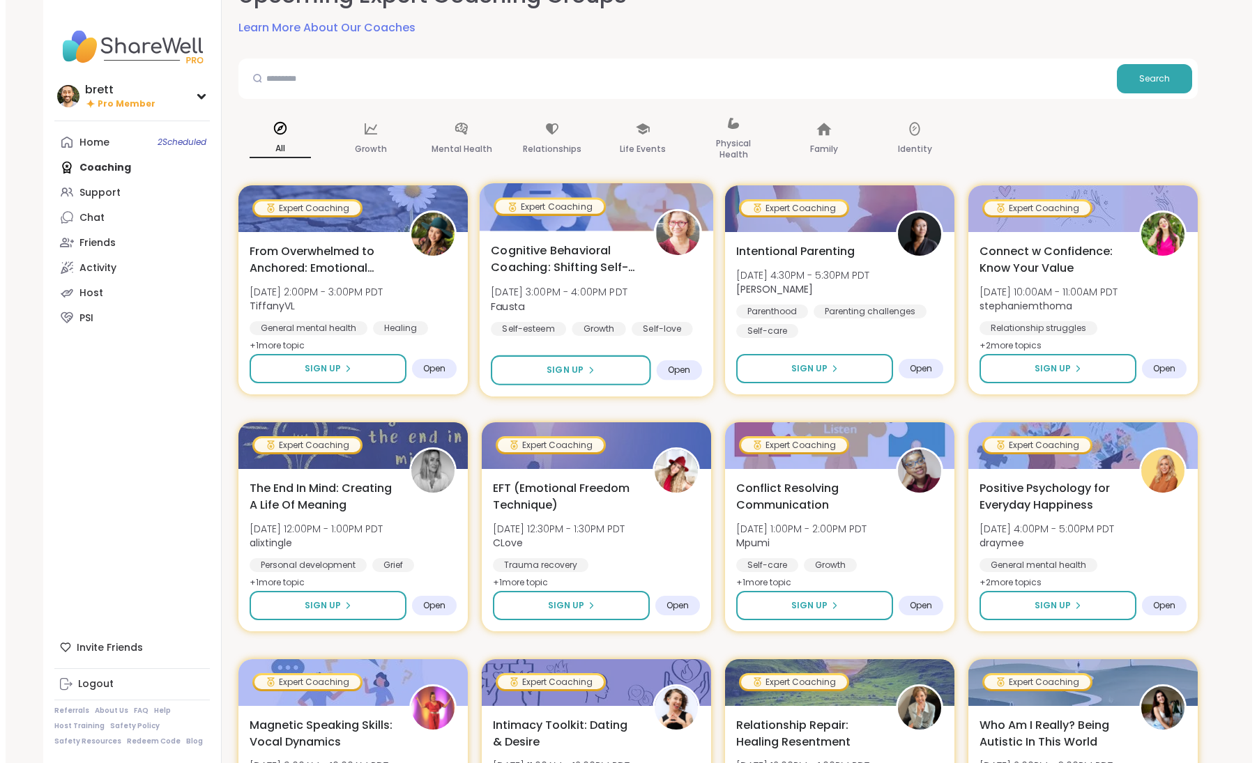
scroll to position [103, 0]
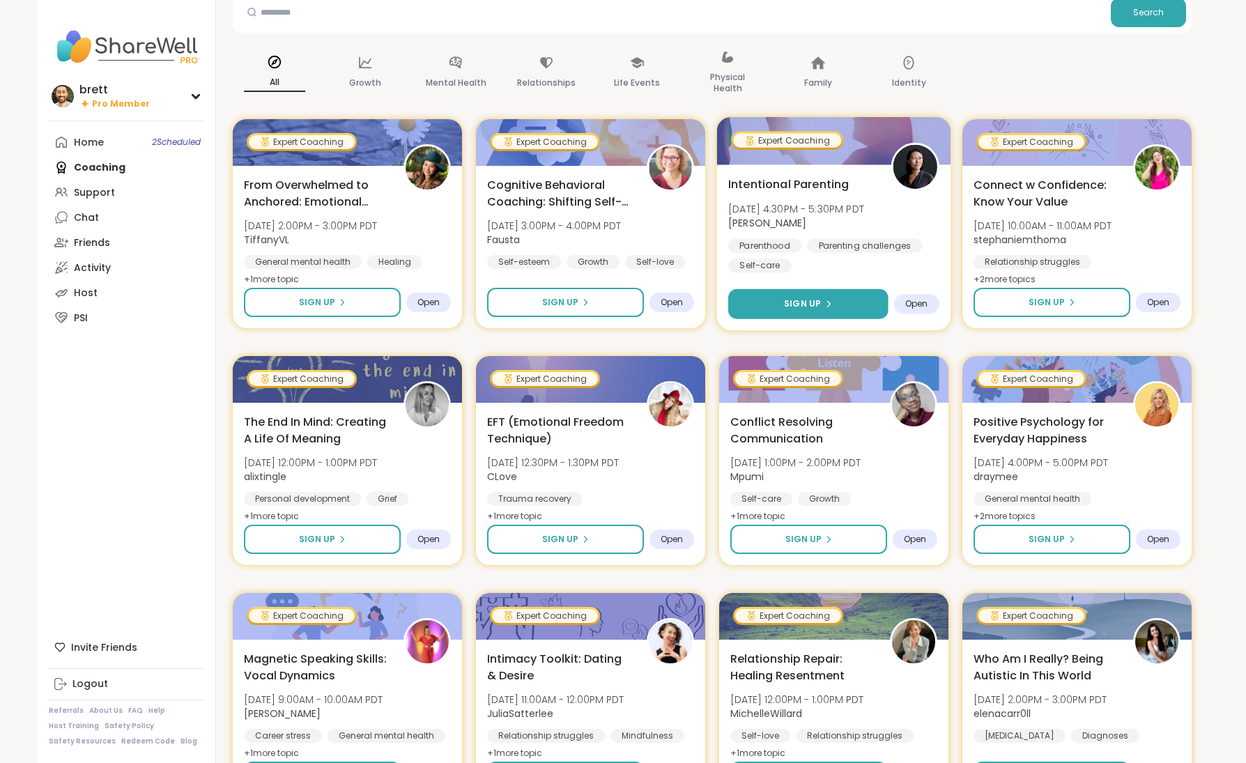
click at [697, 306] on span "Sign Up" at bounding box center [802, 304] width 37 height 13
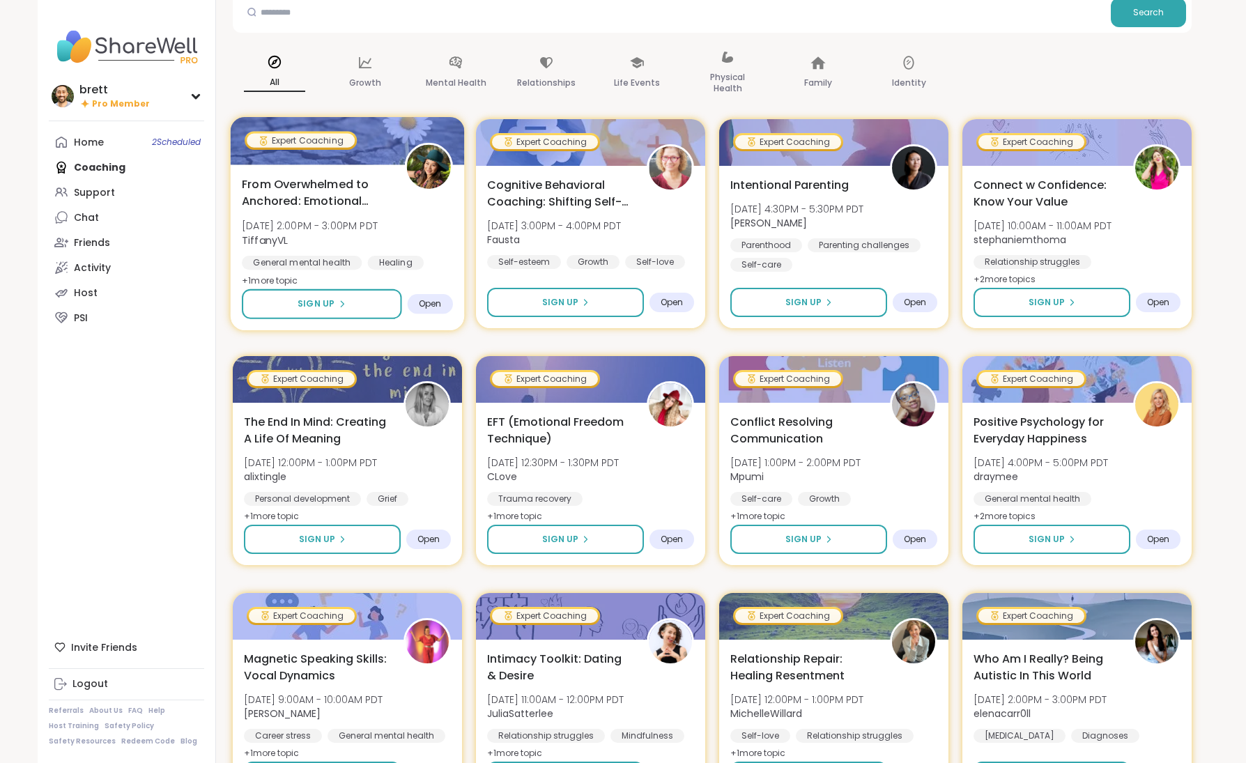
click at [330, 224] on span "Tue, Oct 07 | 2:00PM - 3:00PM PDT" at bounding box center [310, 226] width 136 height 14
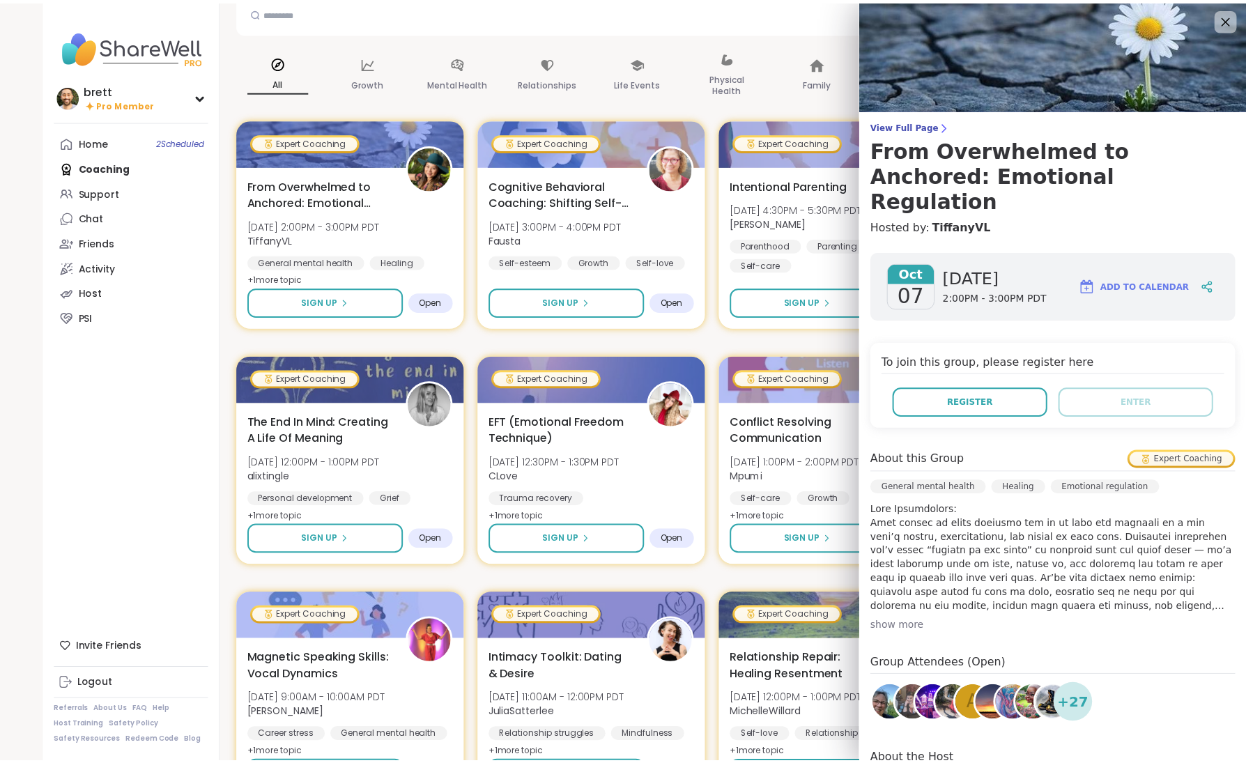
scroll to position [3, 0]
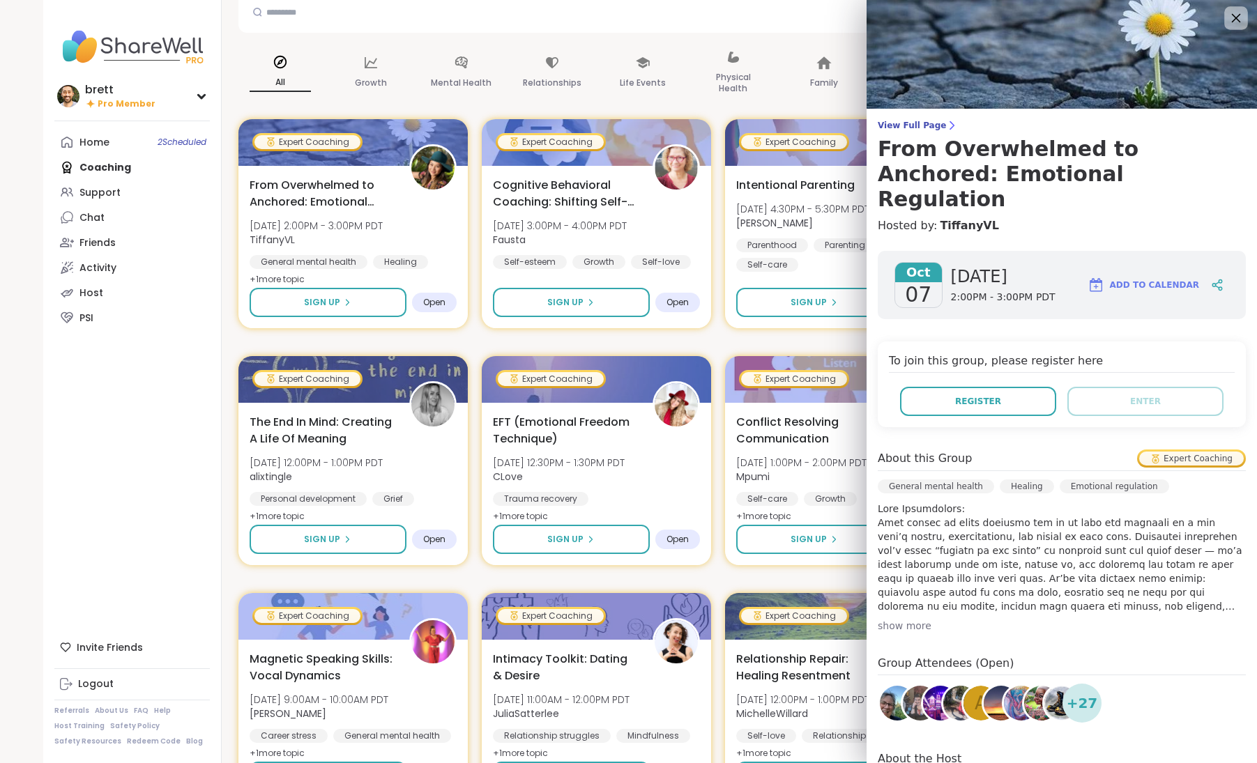
click at [697, 24] on icon at bounding box center [1235, 17] width 17 height 17
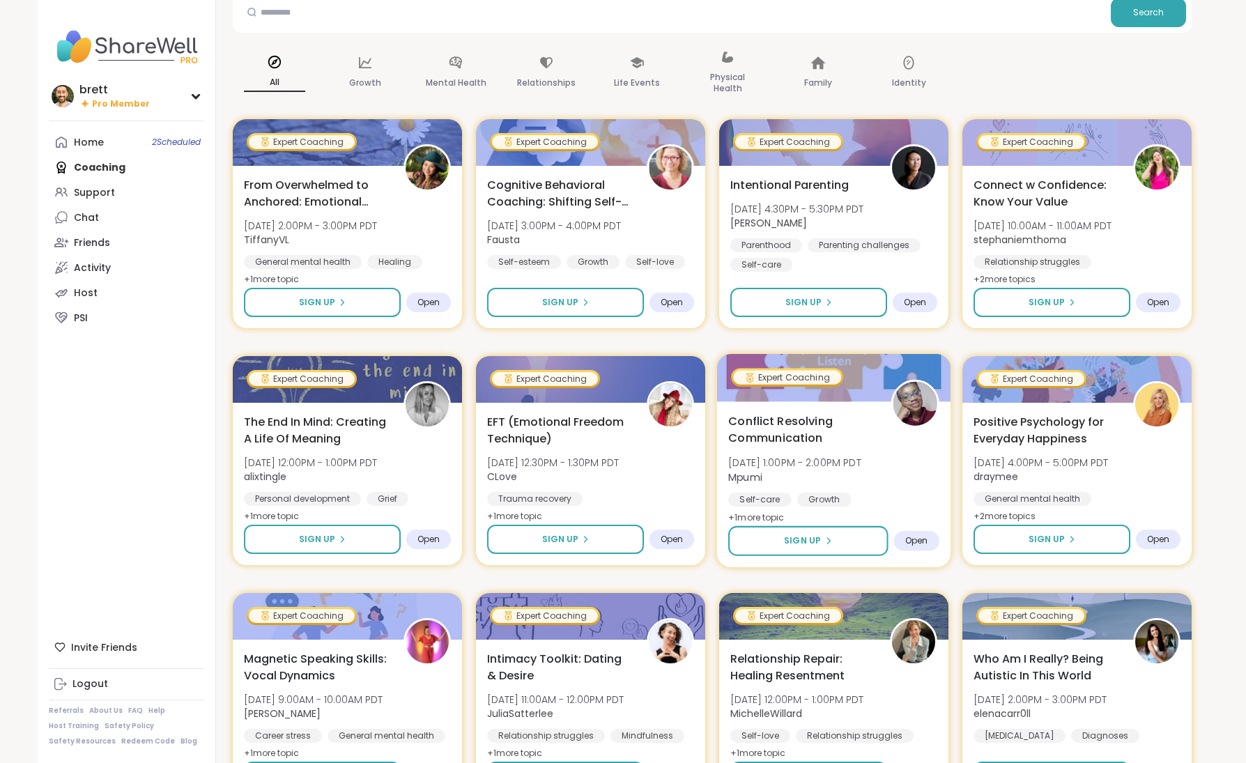
click at [697, 421] on span "Conflict Resolving Communication" at bounding box center [801, 430] width 147 height 34
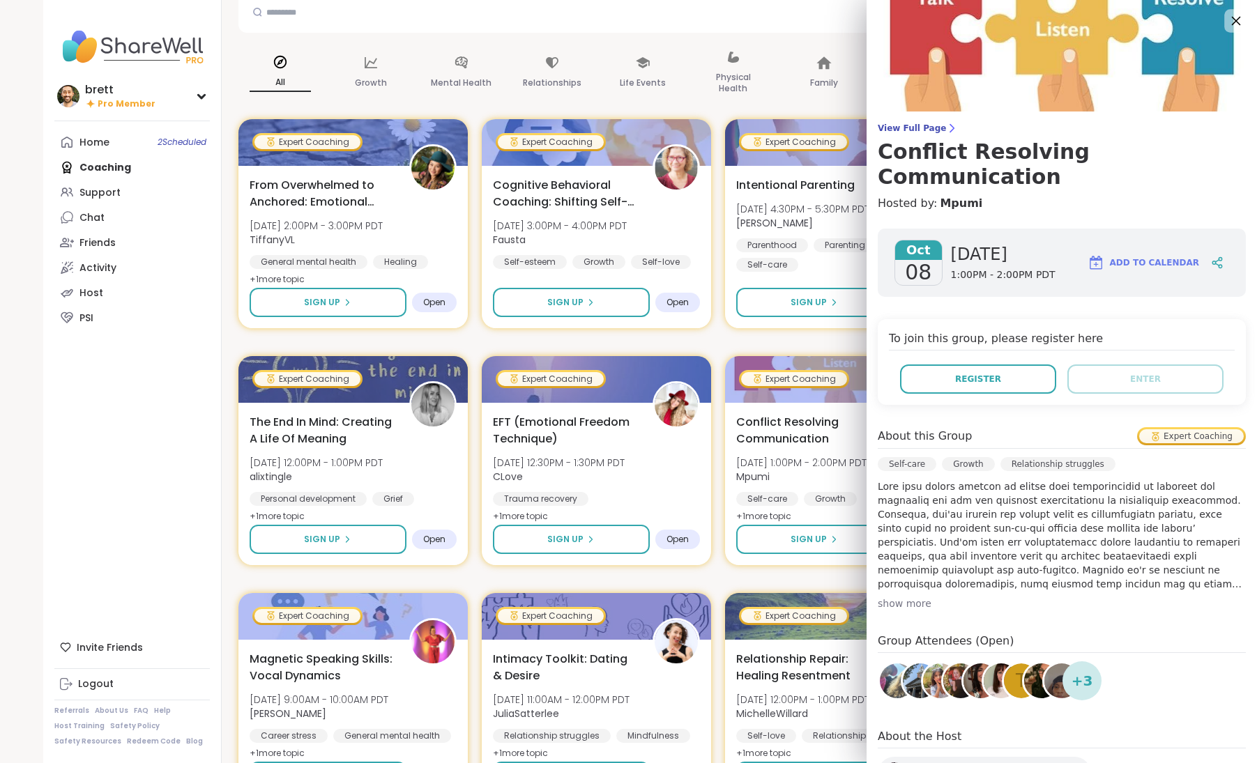
click at [697, 18] on icon at bounding box center [1235, 20] width 17 height 17
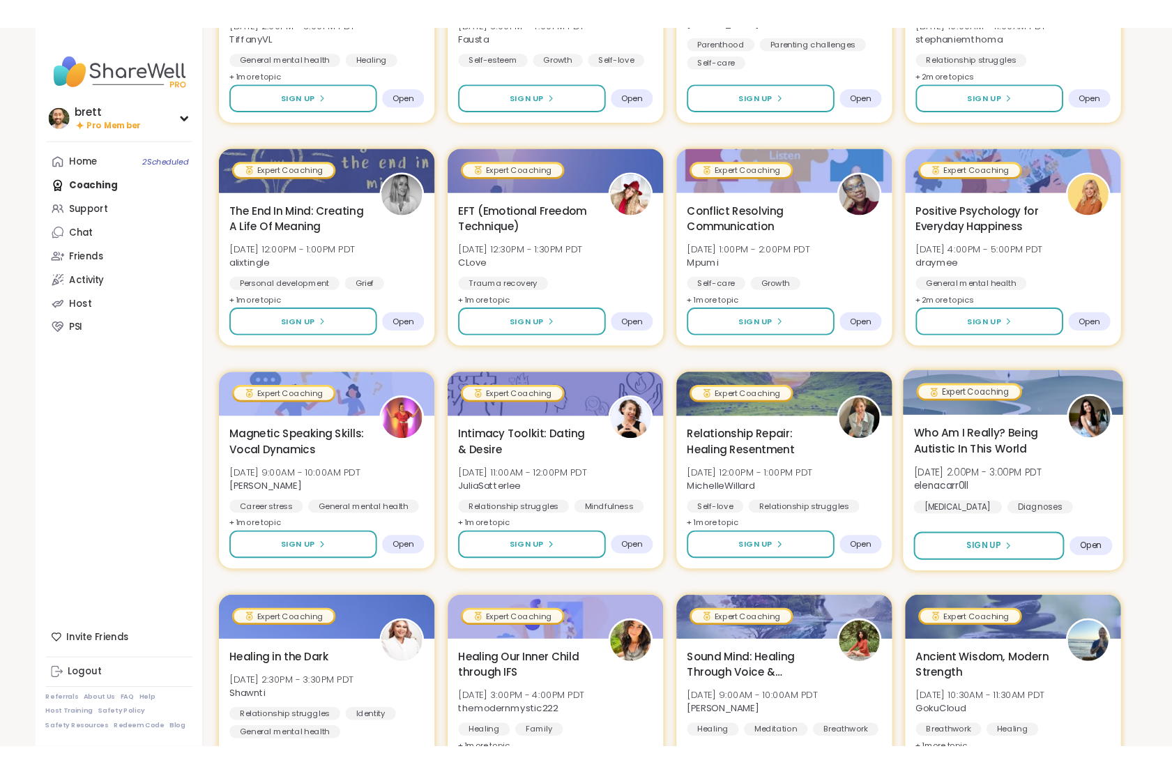
scroll to position [385, 0]
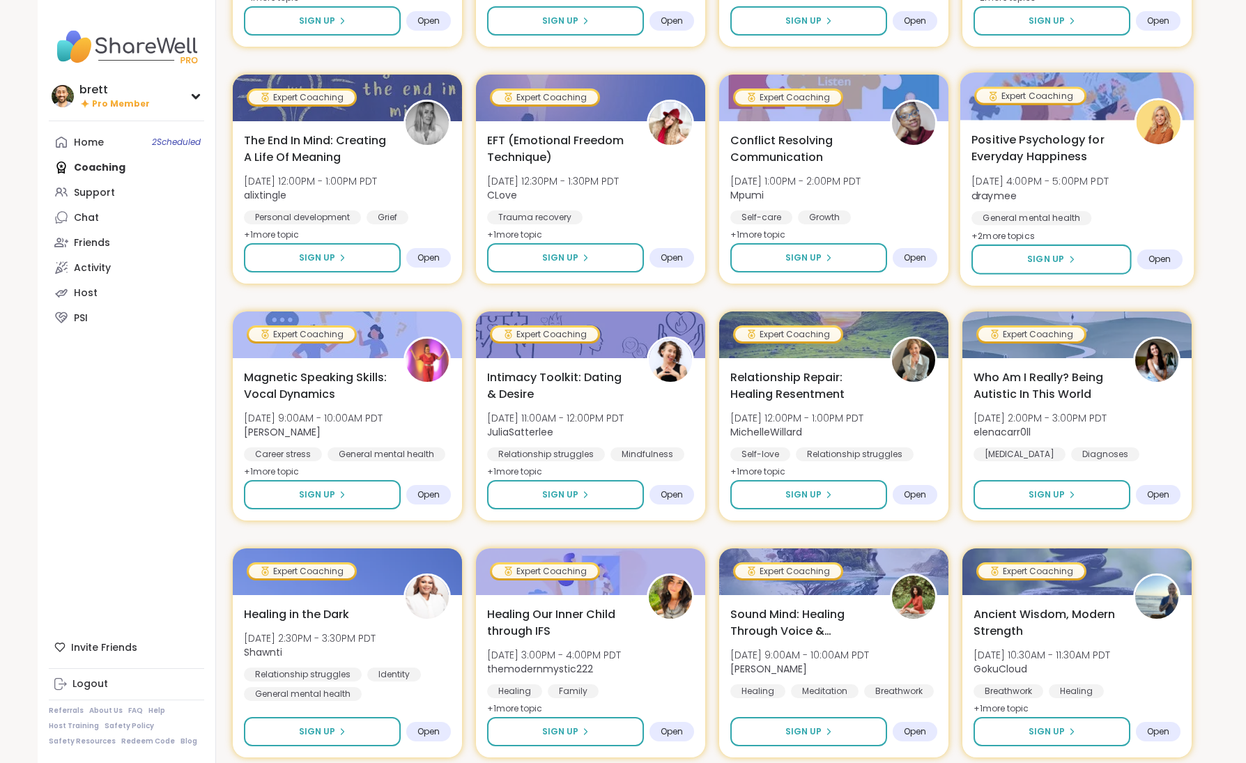
click at [697, 185] on span "Wed, Oct 08 | 4:00PM - 5:00PM PDT" at bounding box center [1040, 181] width 137 height 14
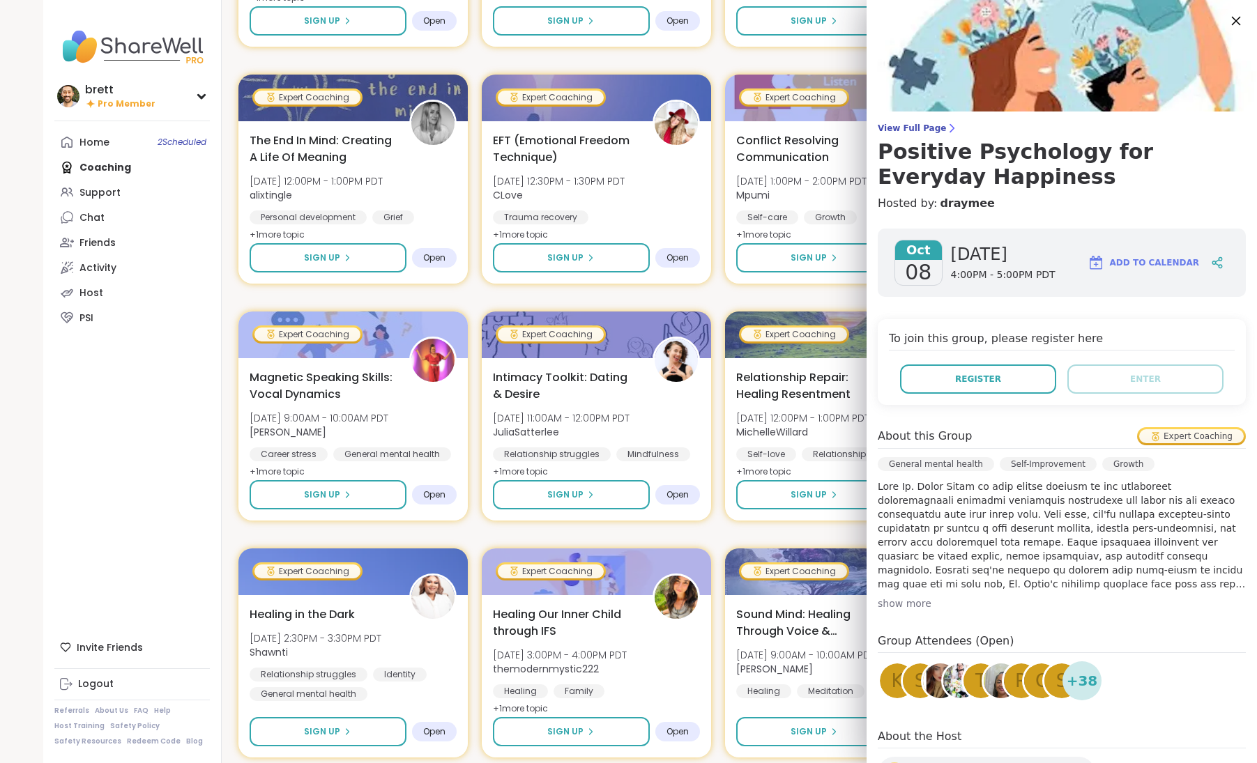
click at [697, 18] on icon at bounding box center [1235, 20] width 17 height 17
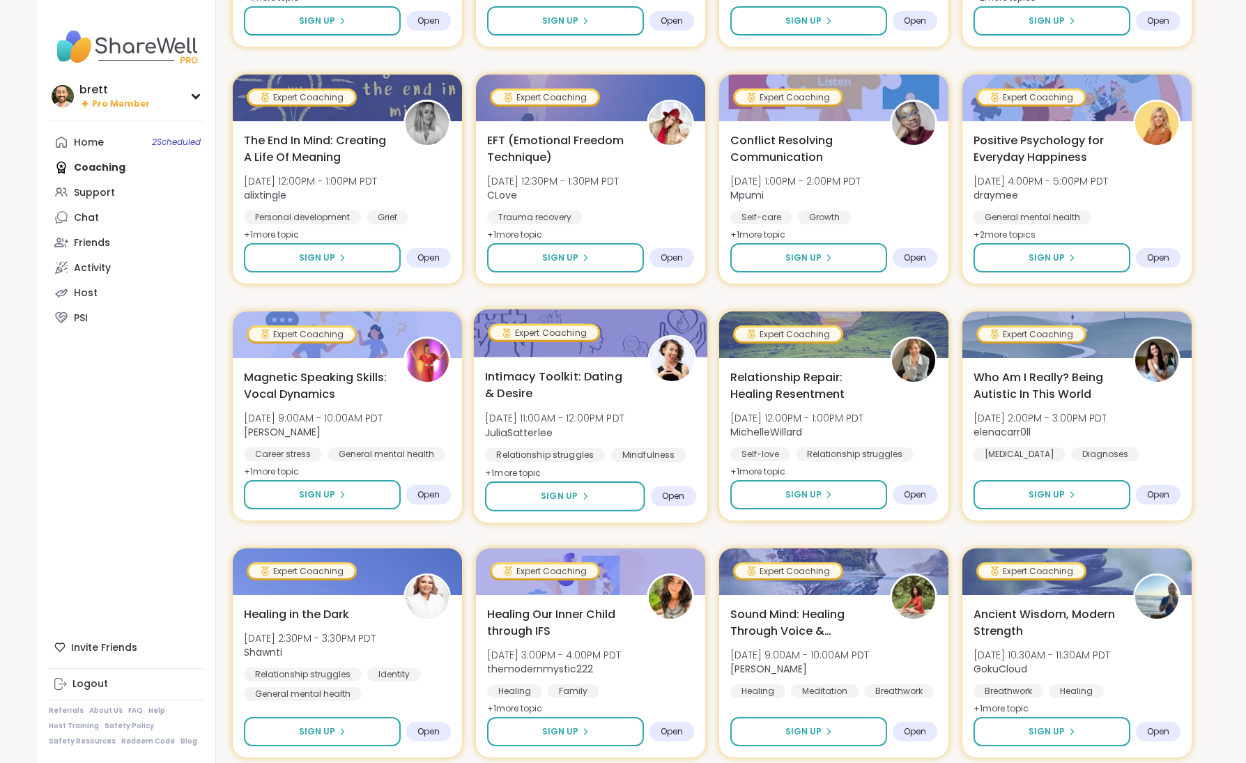
click at [575, 403] on div "Intimacy Toolkit: Dating & Desire Thu, Oct 09 | 11:00AM - 12:00PM PDT JuliaSatt…" at bounding box center [590, 425] width 211 height 114
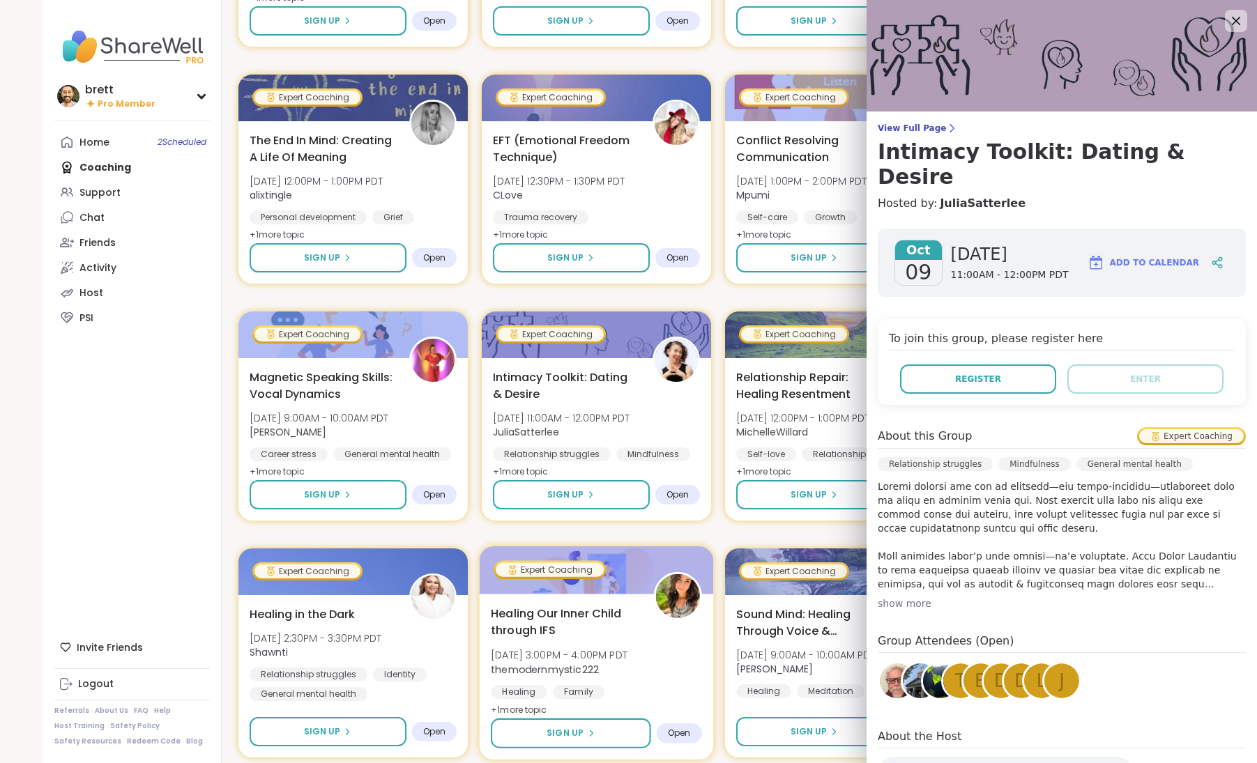
click at [634, 523] on div "Healing Our Inner Child through IFS Thu, Oct 09 | 3:00PM - 4:00PM PDT themodern…" at bounding box center [596, 662] width 211 height 114
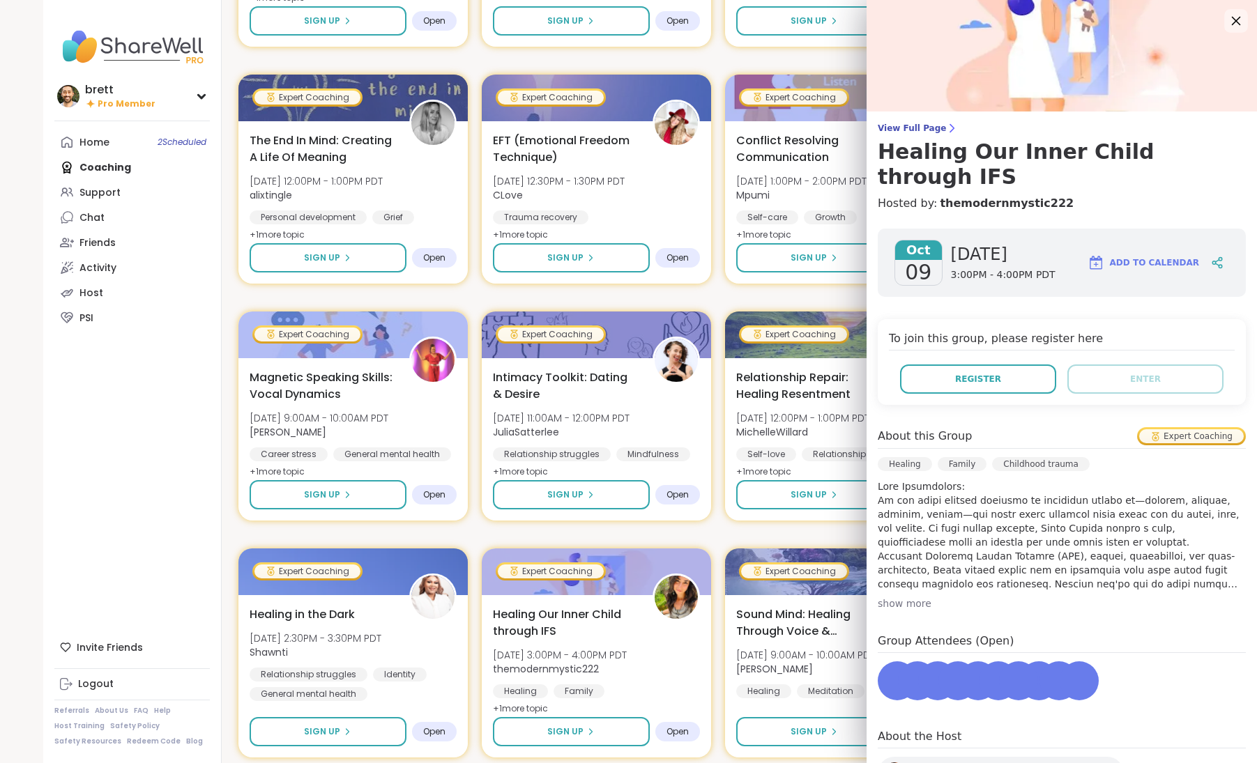
click at [697, 19] on icon at bounding box center [1235, 20] width 17 height 17
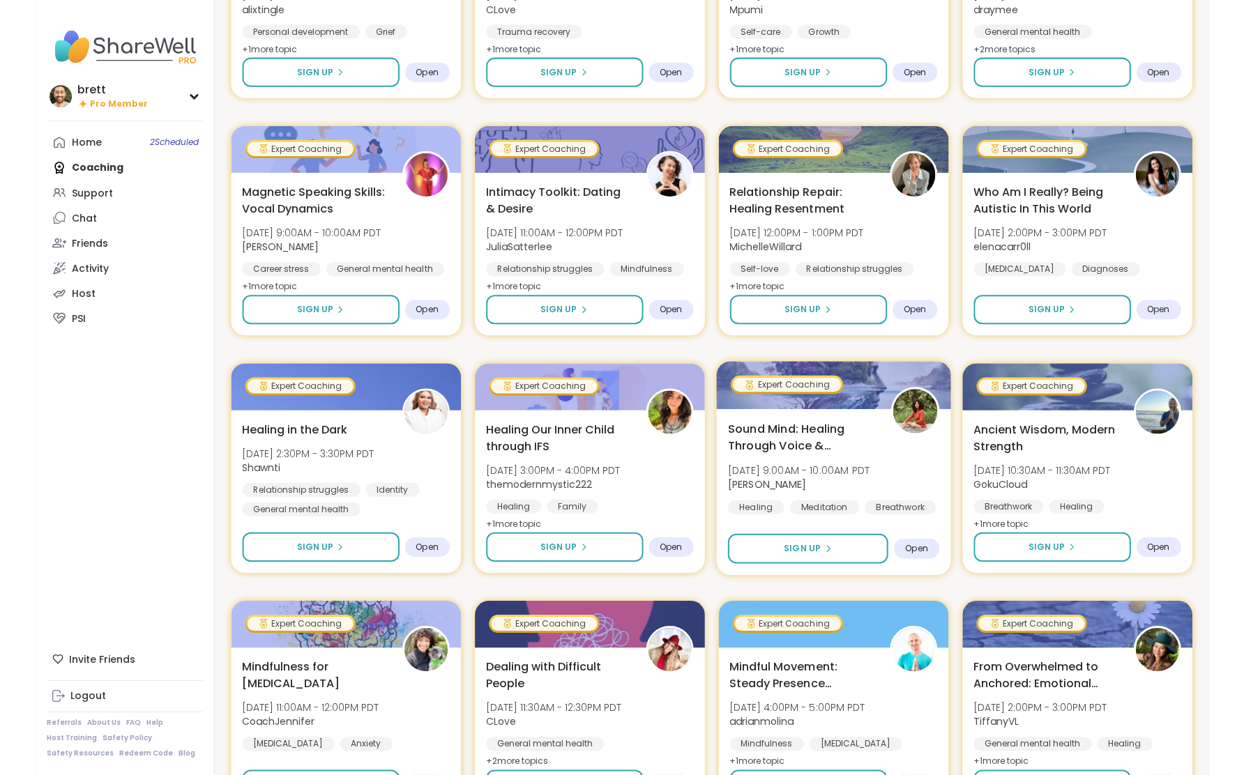
scroll to position [672, 0]
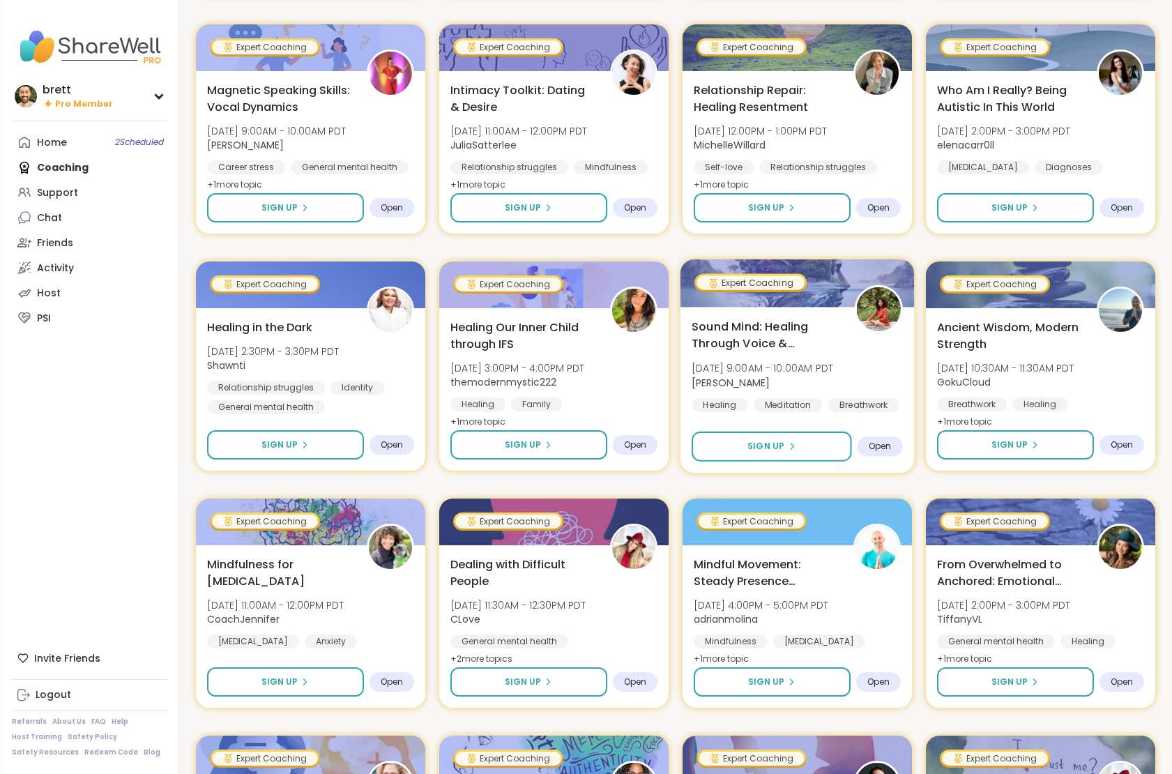
click at [697, 333] on span "Sound Mind: Healing Through Voice & Vibration" at bounding box center [765, 335] width 147 height 34
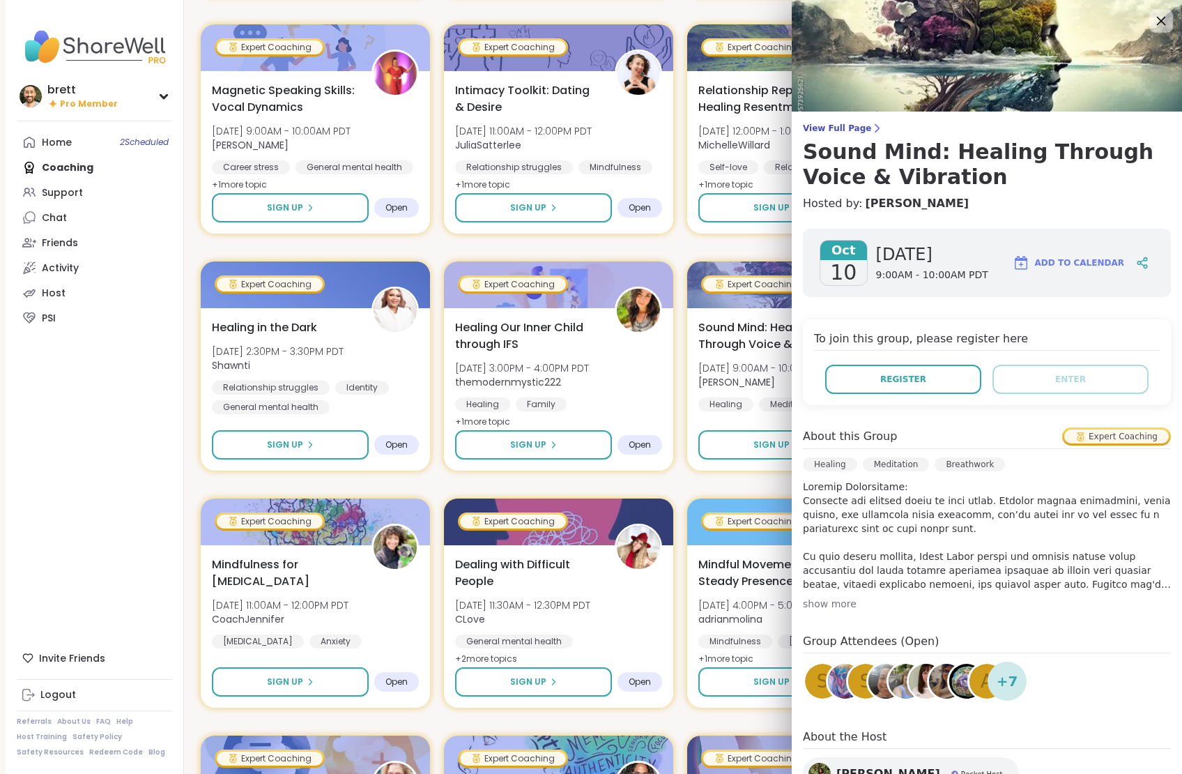
click at [697, 16] on icon at bounding box center [1160, 20] width 17 height 17
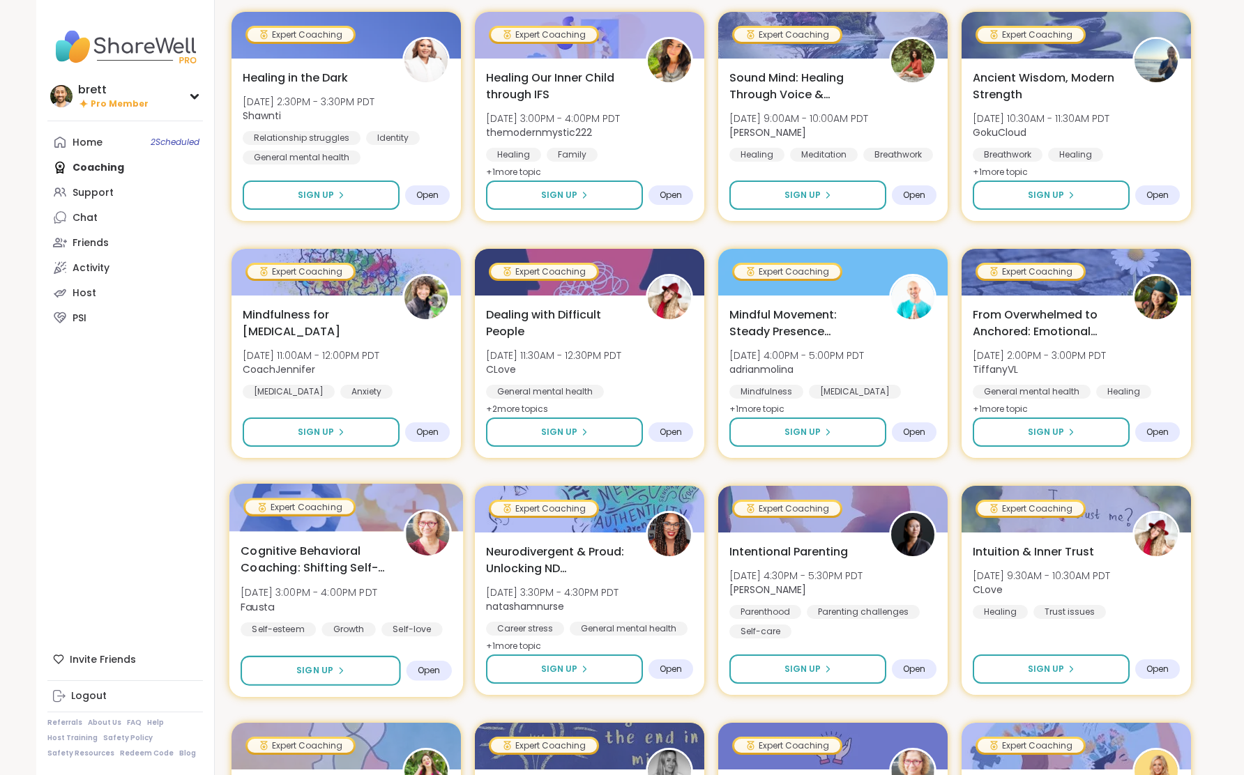
scroll to position [923, 0]
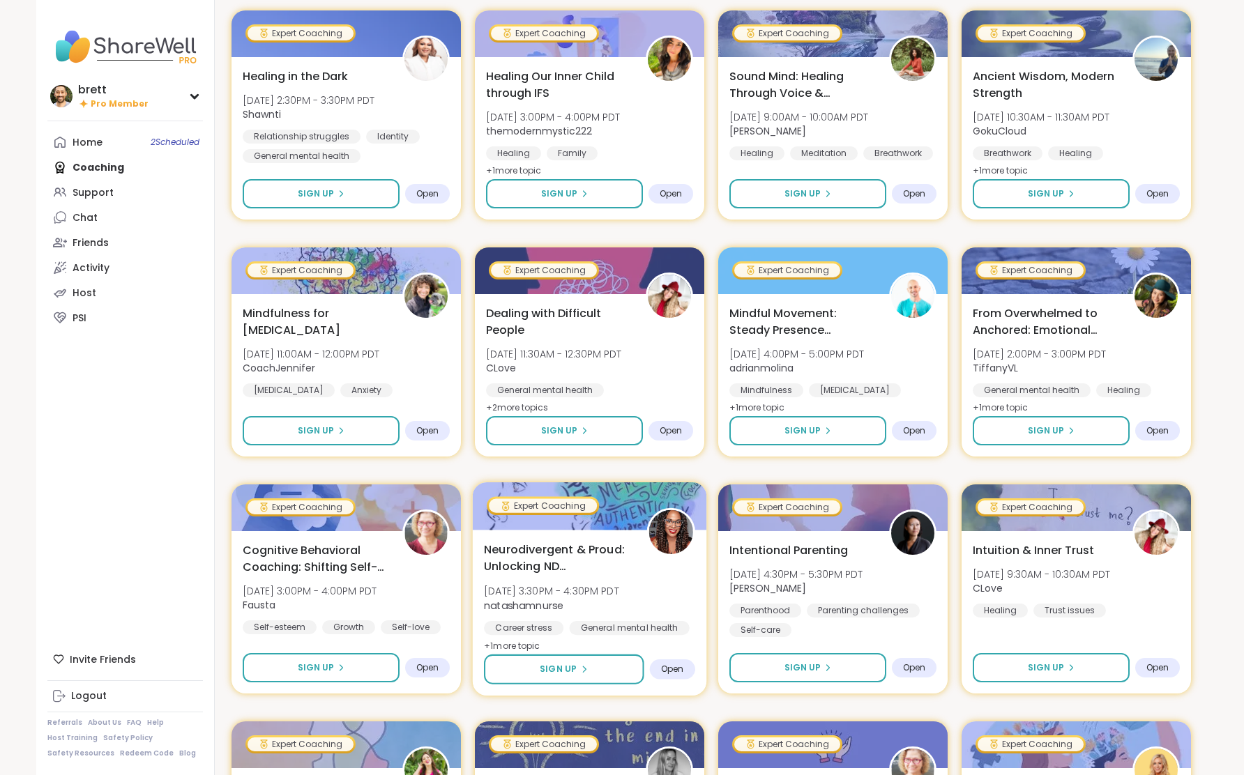
click at [592, 523] on span "Neurodivergent & Proud: Unlocking ND Superpowers" at bounding box center [557, 558] width 147 height 34
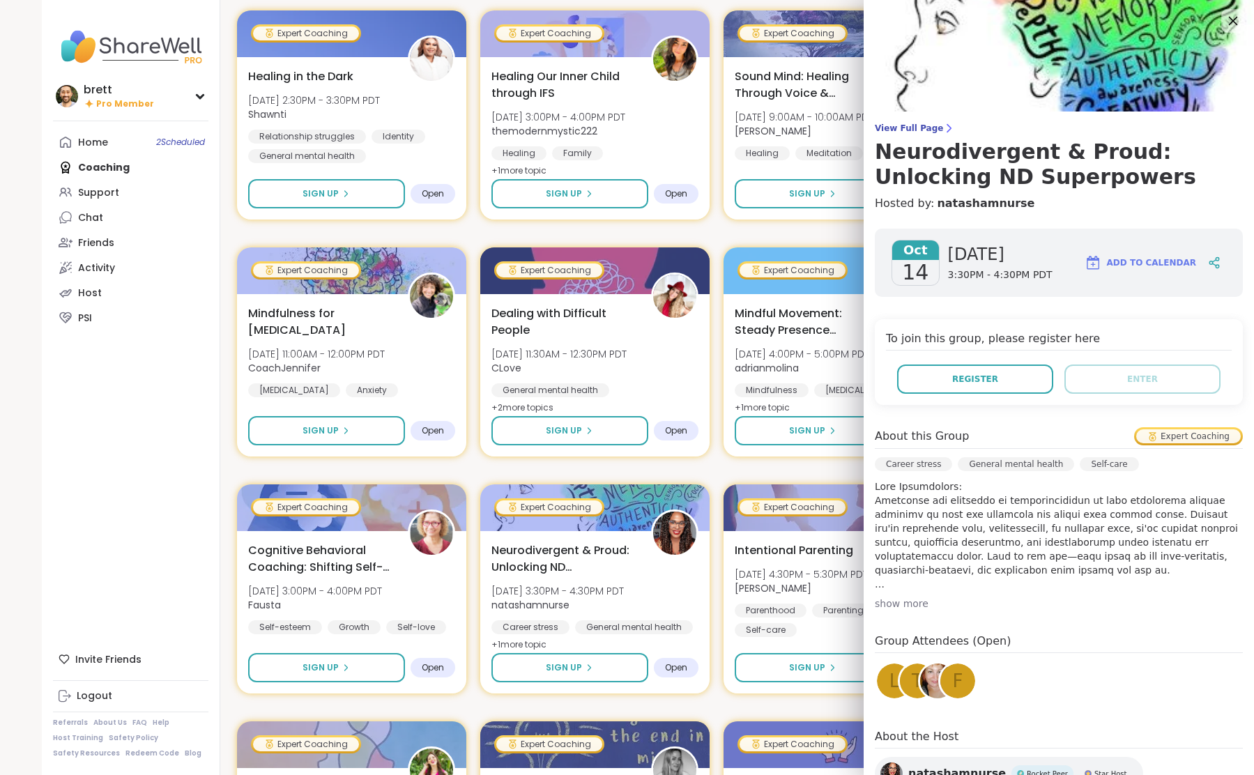
click at [697, 26] on icon at bounding box center [1232, 20] width 17 height 17
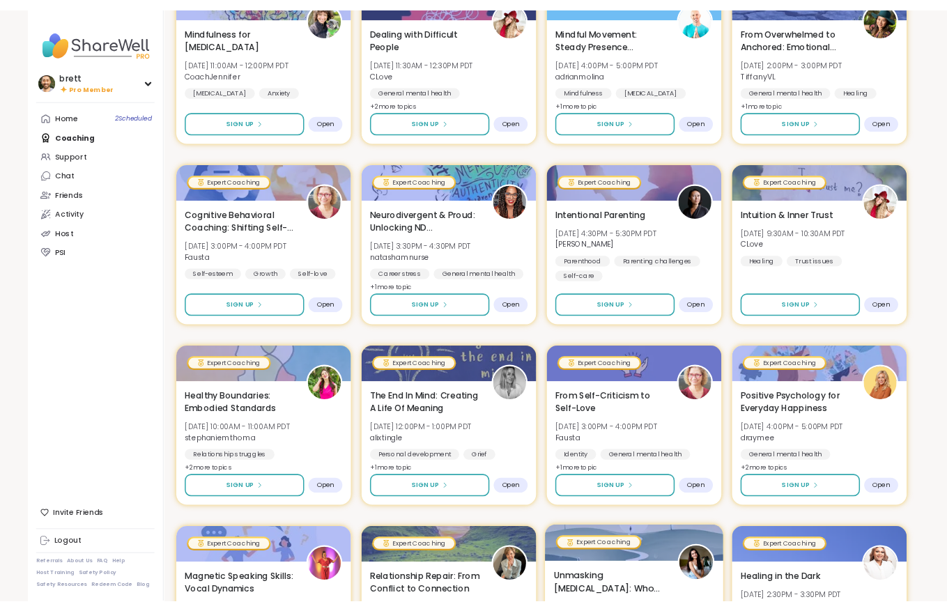
scroll to position [1394, 0]
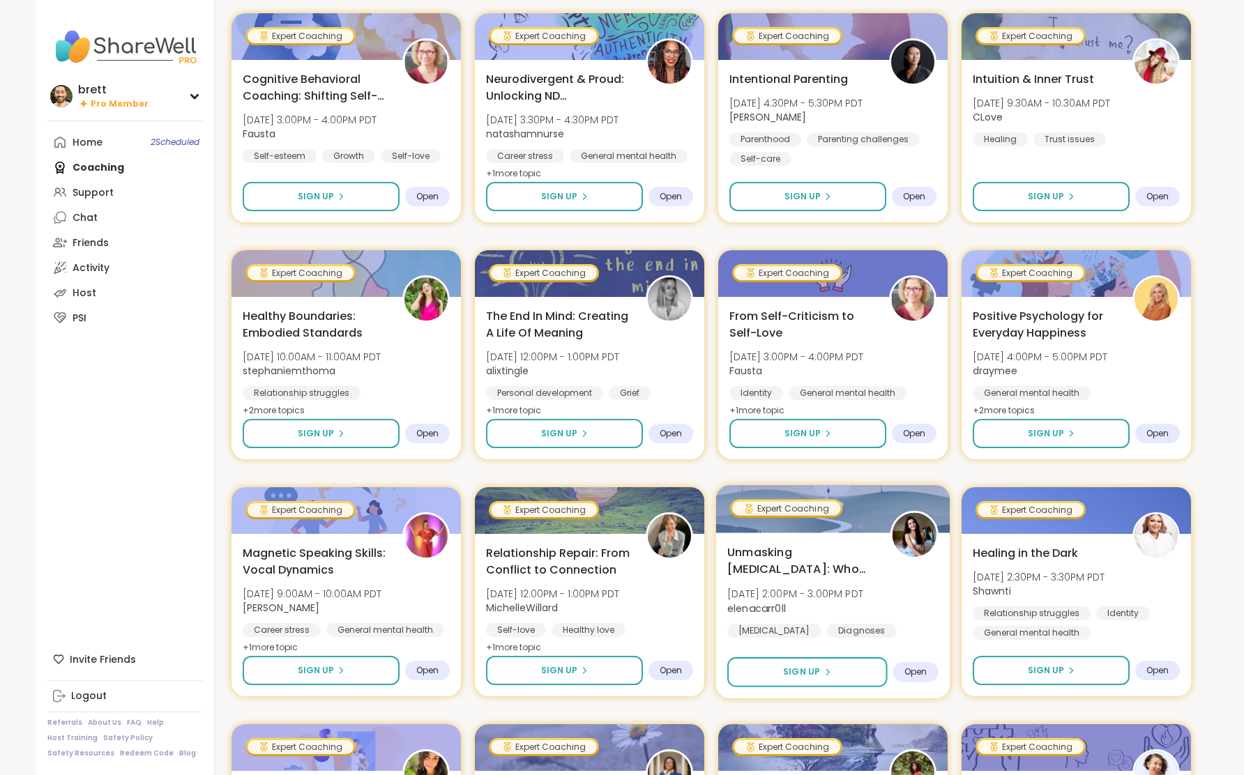
click at [697, 512] on div "Expert Coaching" at bounding box center [786, 508] width 108 height 14
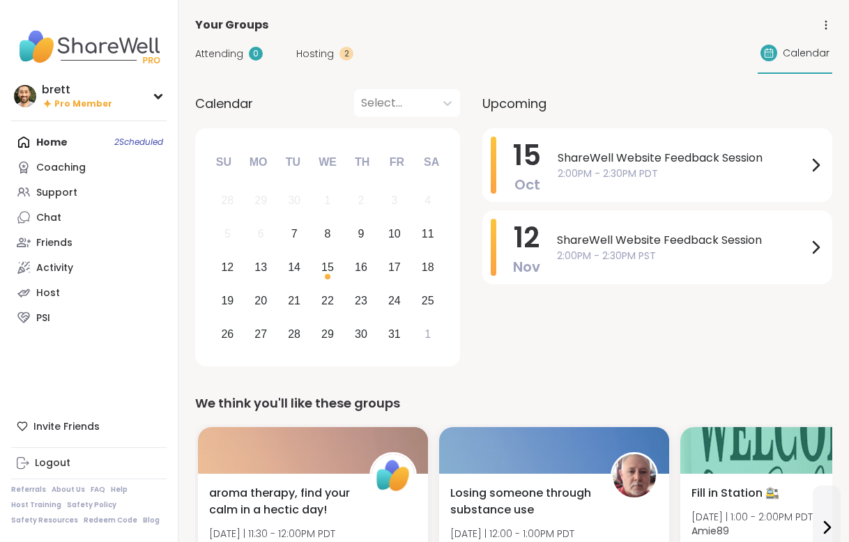
click at [308, 49] on span "Hosting" at bounding box center [315, 54] width 38 height 15
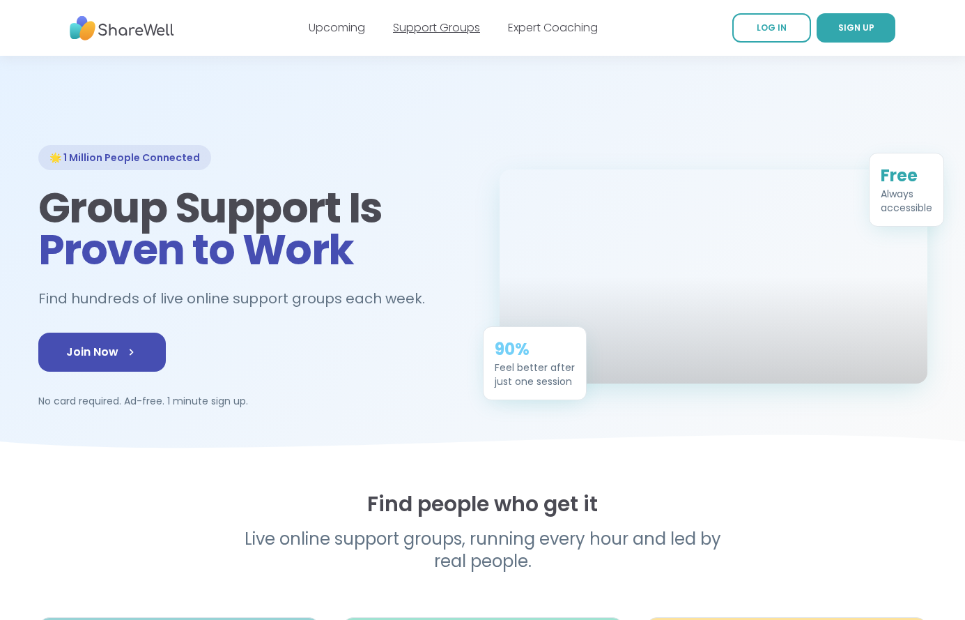
click at [423, 23] on div "Upcoming Support Groups Expert Coaching" at bounding box center [453, 27] width 289 height 39
click at [422, 29] on link "Support Groups" at bounding box center [436, 28] width 87 height 16
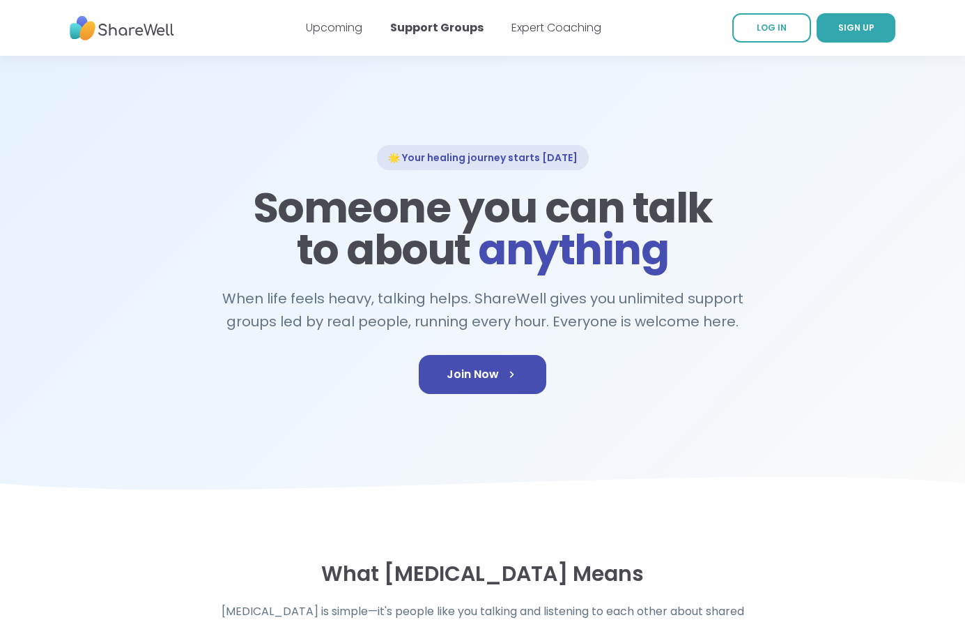
click at [579, 36] on div "Upcoming Support Groups Expert Coaching" at bounding box center [454, 27] width 296 height 39
click at [556, 20] on link "Expert Coaching" at bounding box center [557, 28] width 90 height 16
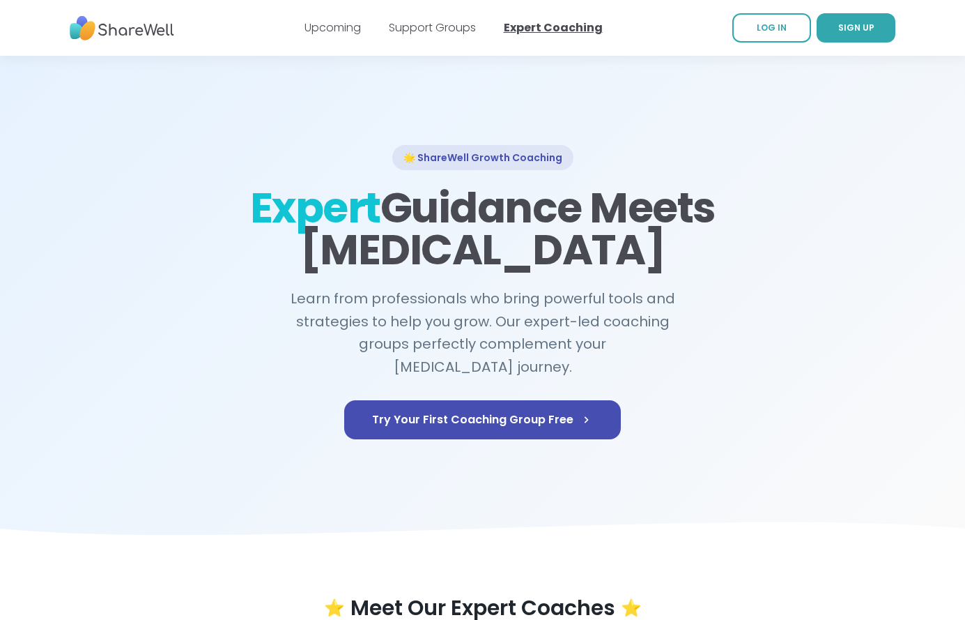
click at [452, 25] on link "Support Groups" at bounding box center [432, 28] width 87 height 16
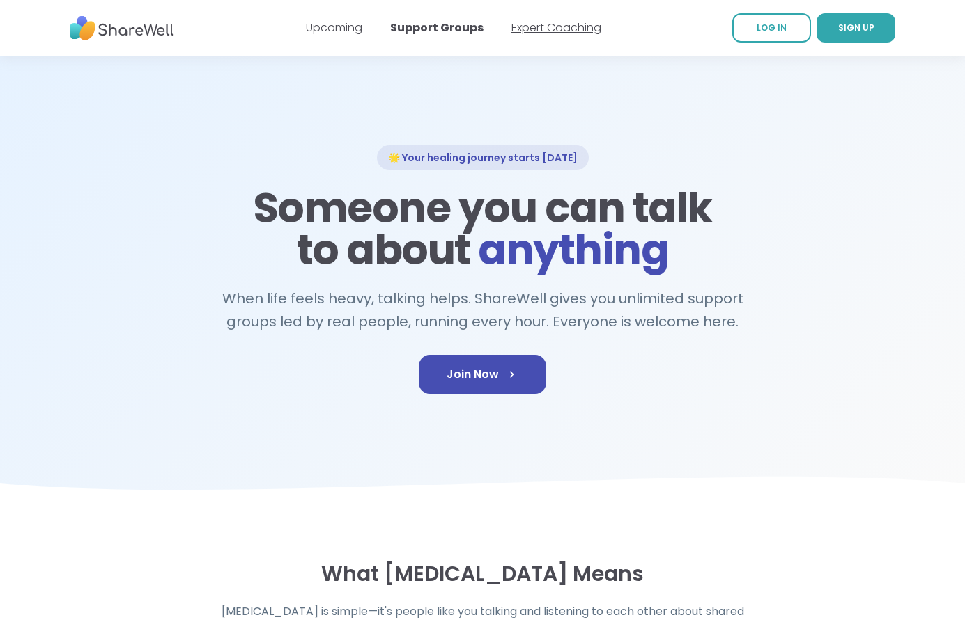
drag, startPoint x: 512, startPoint y: 15, endPoint x: 526, endPoint y: 21, distance: 15.0
click at [512, 15] on div "Upcoming Support Groups Expert Coaching" at bounding box center [454, 27] width 296 height 39
click at [583, 29] on link "Expert Coaching" at bounding box center [557, 28] width 90 height 16
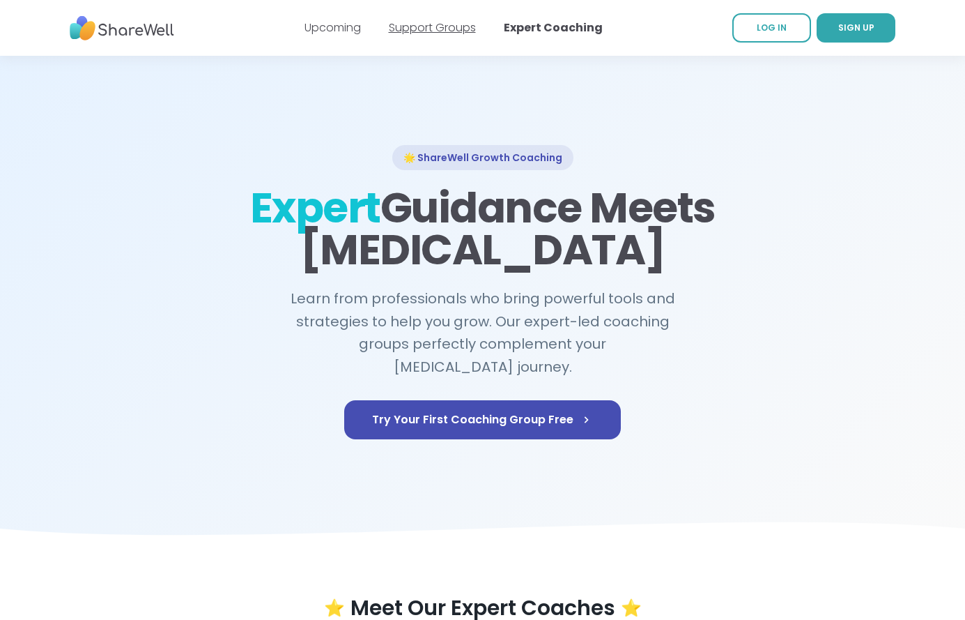
drag, startPoint x: 428, startPoint y: 31, endPoint x: 518, endPoint y: 31, distance: 89.9
click at [428, 31] on link "Support Groups" at bounding box center [432, 28] width 87 height 16
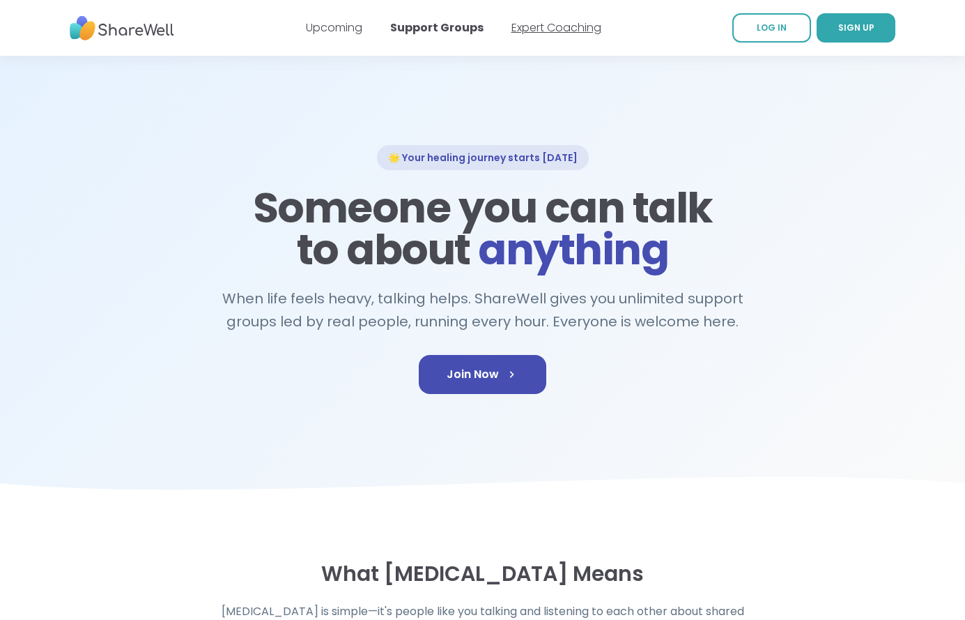
click at [519, 31] on link "Expert Coaching" at bounding box center [557, 28] width 90 height 16
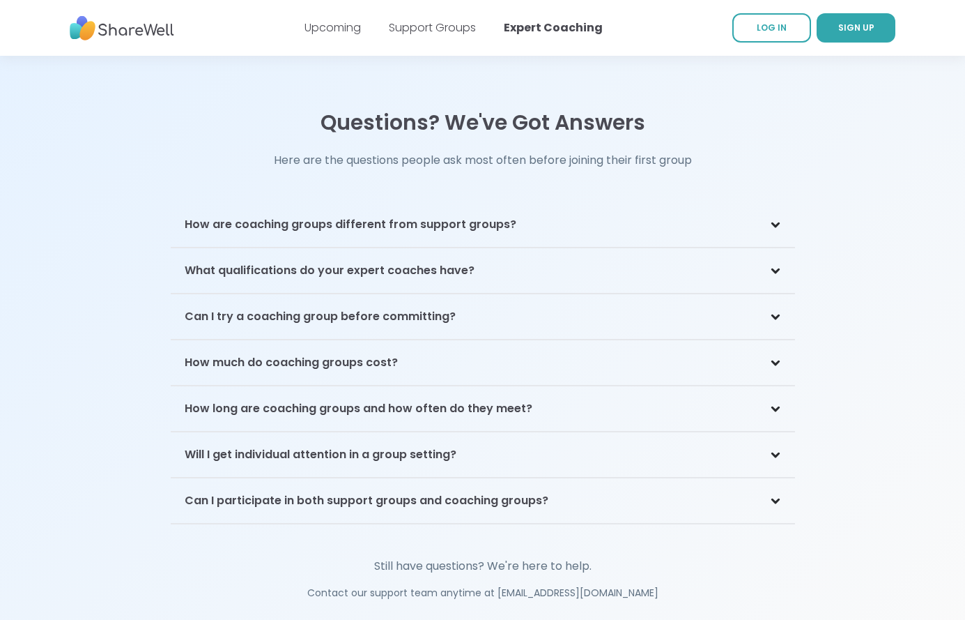
scroll to position [3145, 0]
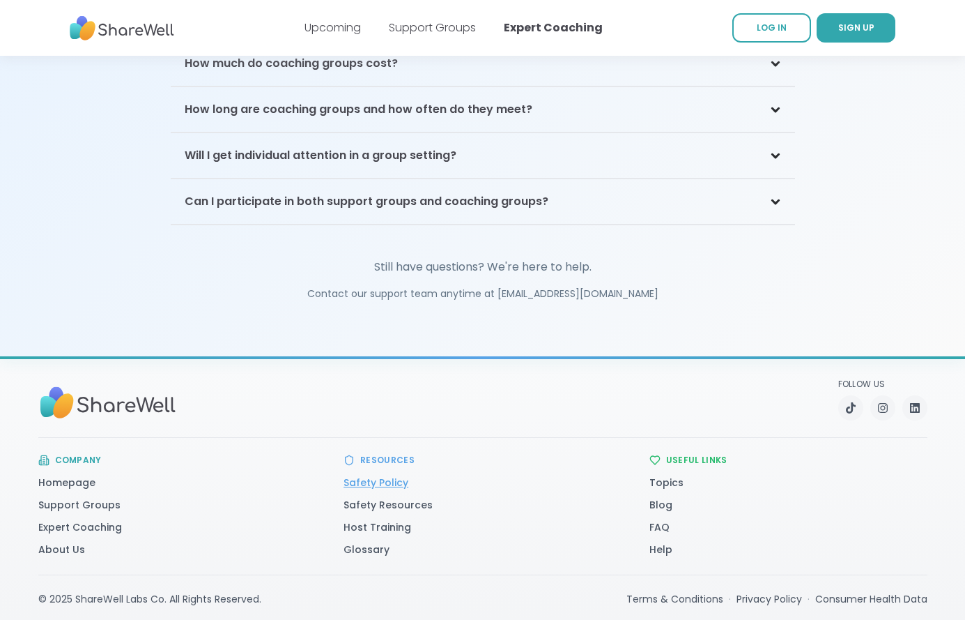
click at [385, 475] on link "Safety Policy" at bounding box center [376, 482] width 65 height 14
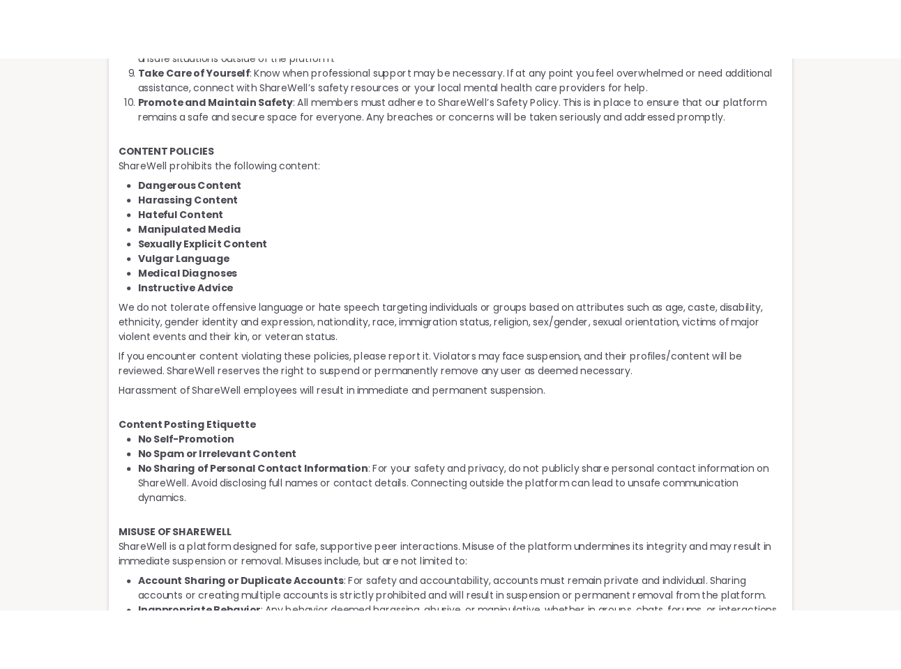
scroll to position [924, 0]
